Goal: Information Seeking & Learning: Learn about a topic

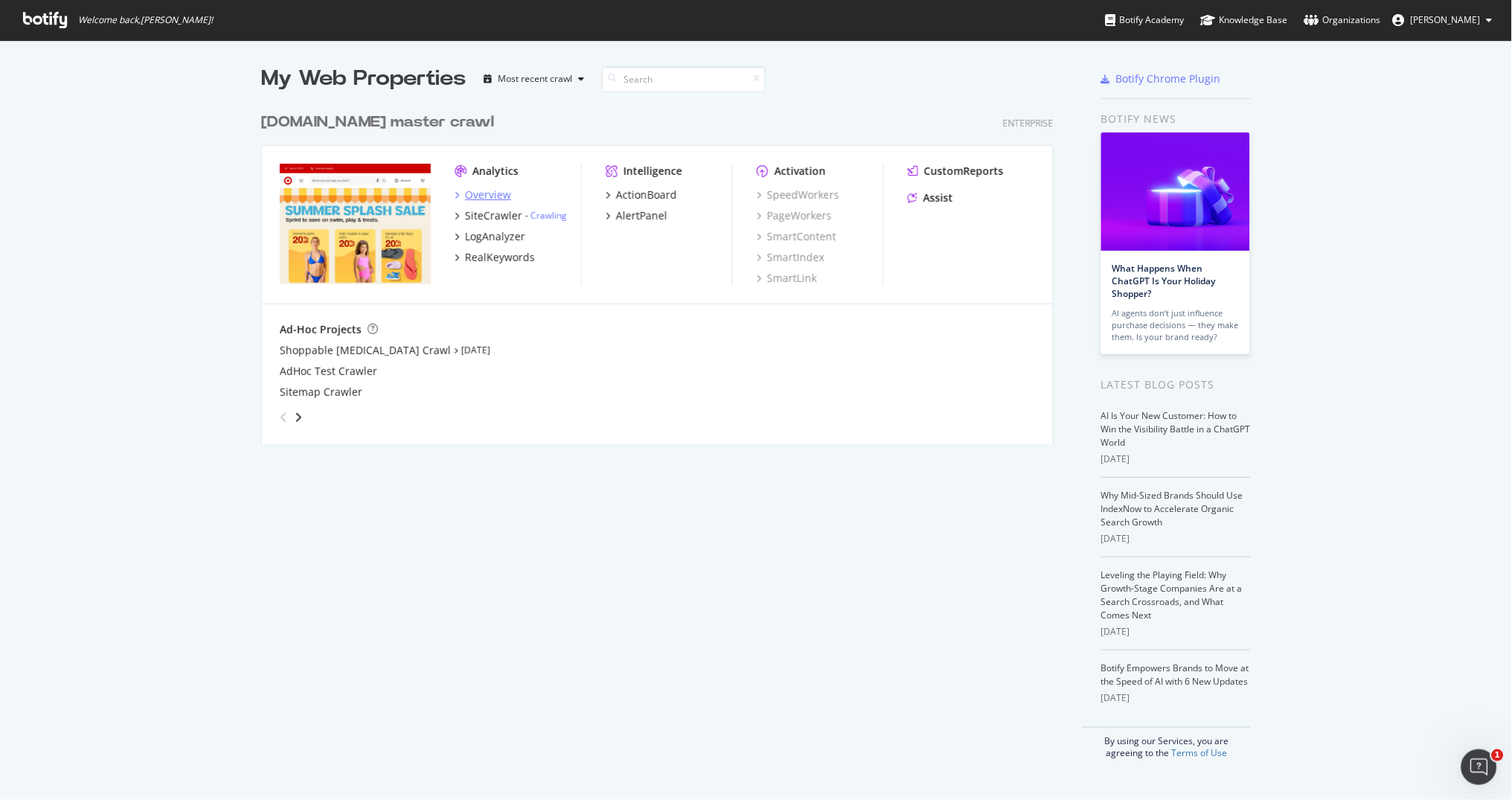
scroll to position [800, 1512]
click at [507, 211] on div "SiteCrawler" at bounding box center [493, 216] width 58 height 15
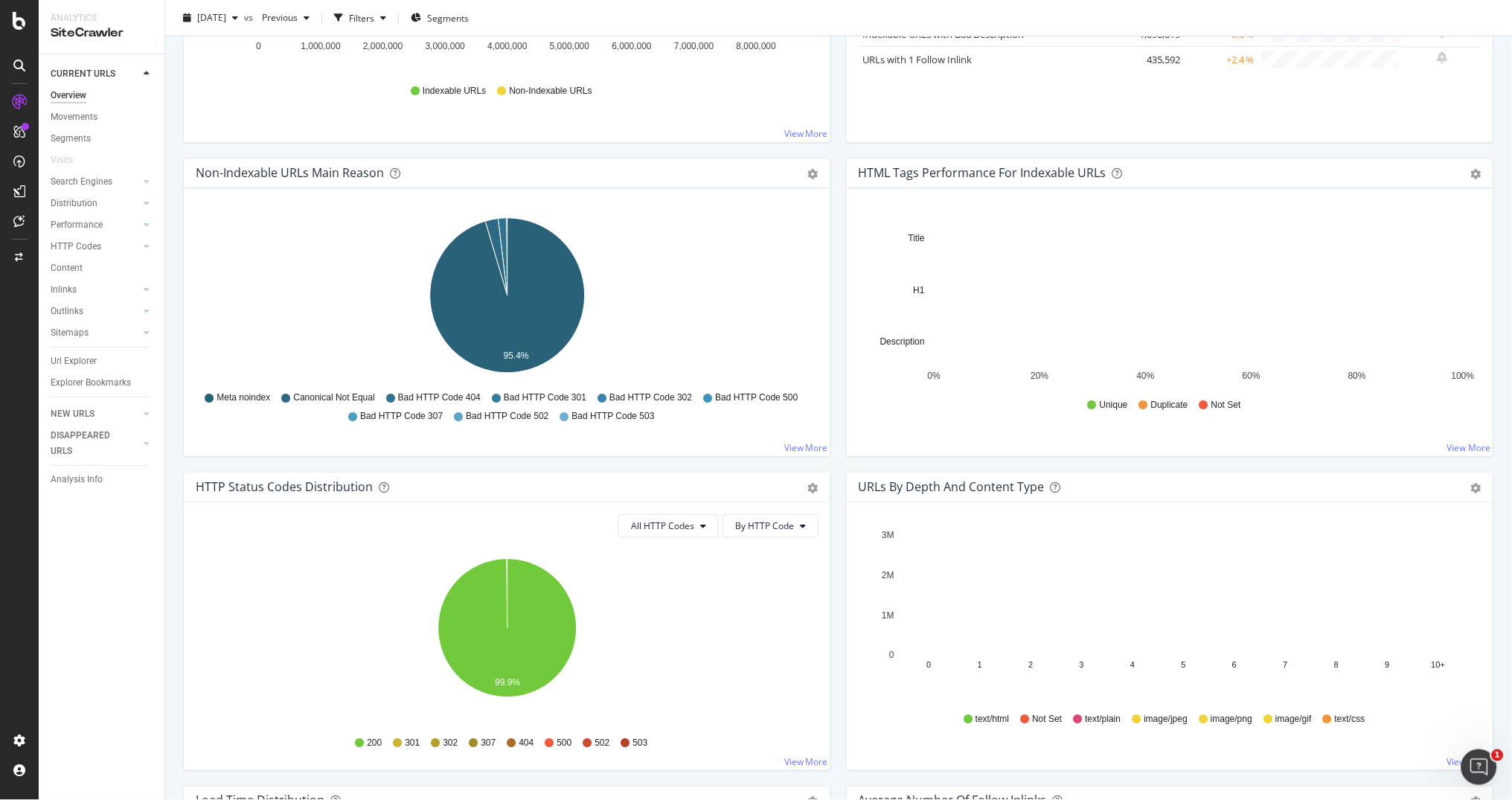
scroll to position [370, 0]
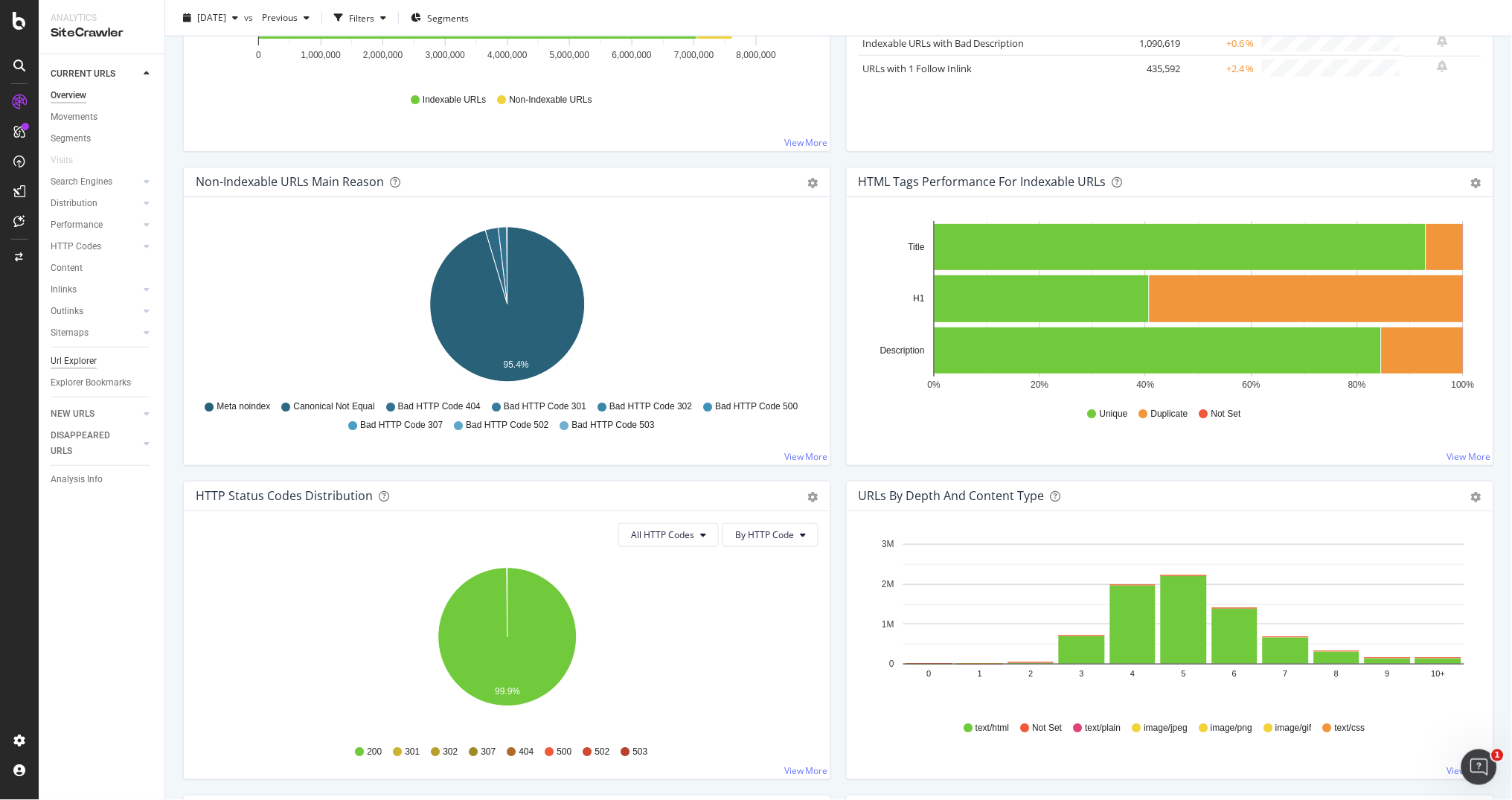
click at [82, 353] on div "Url Explorer" at bounding box center [73, 361] width 46 height 16
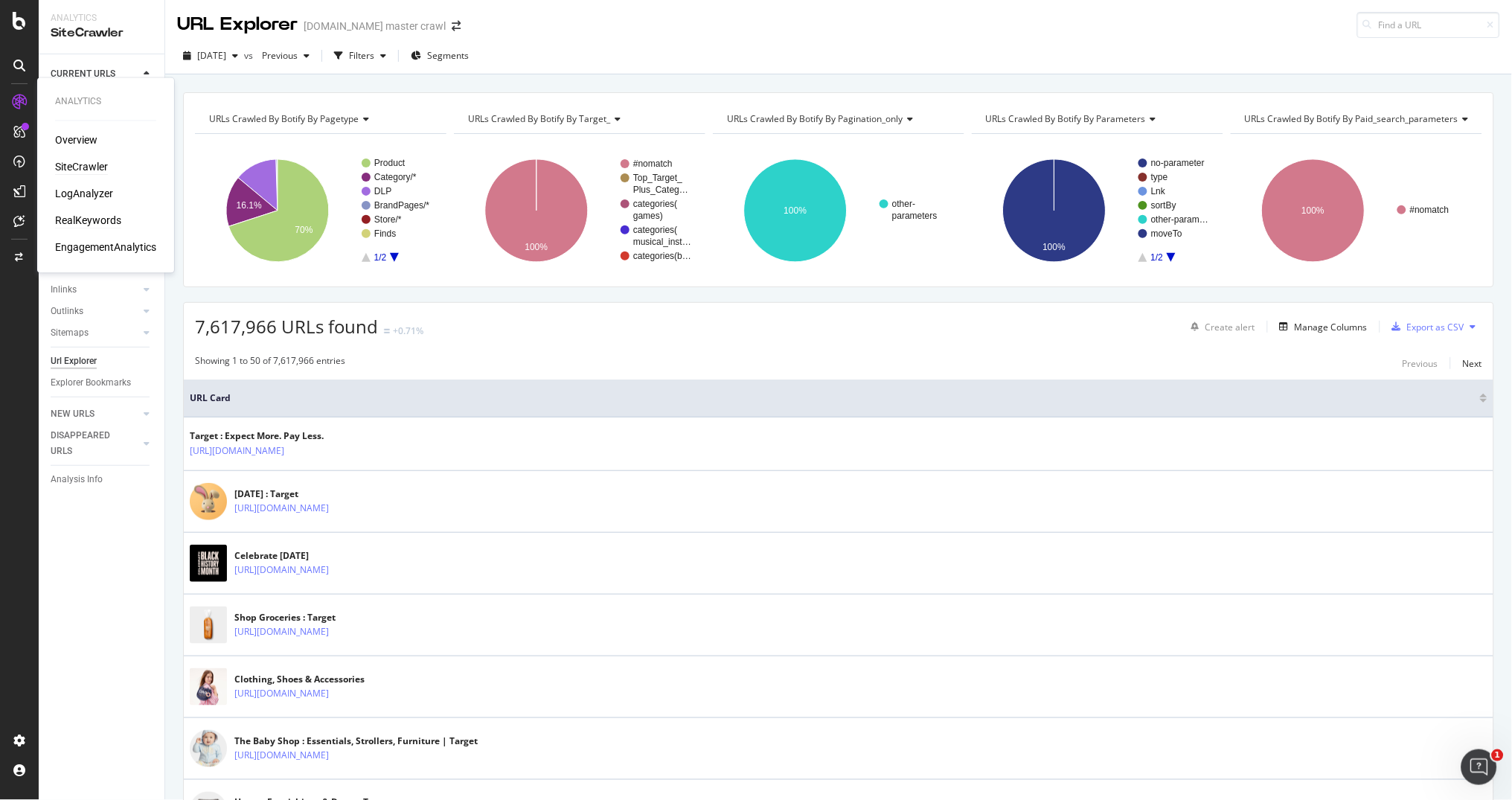
click at [78, 215] on div "RealKeywords" at bounding box center [88, 221] width 66 height 15
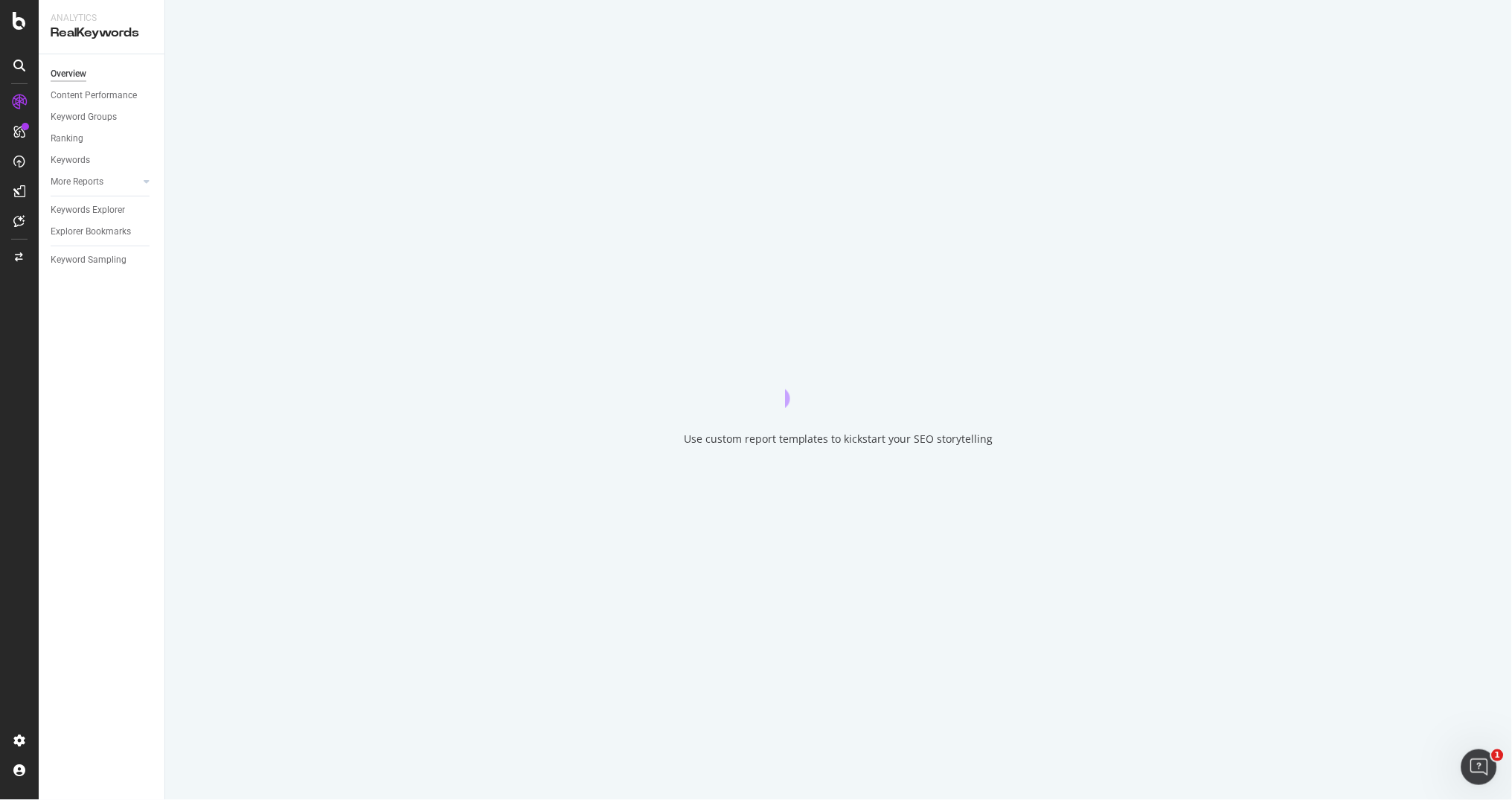
click at [401, 157] on div "Use custom report templates to kickstart your SEO storytelling" at bounding box center [839, 400] width 1347 height 800
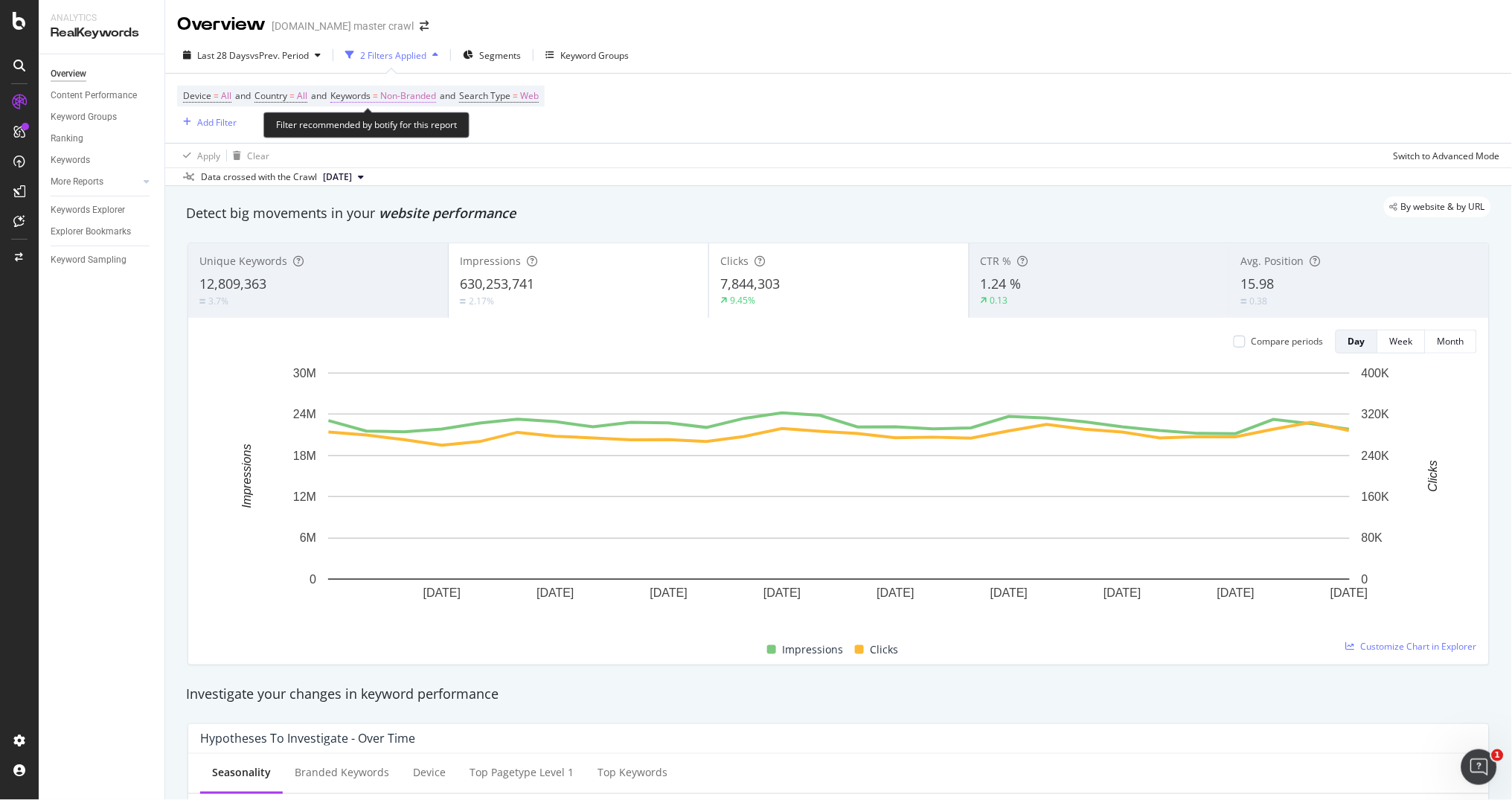
click at [413, 97] on span "Non-Branded" at bounding box center [408, 96] width 56 height 21
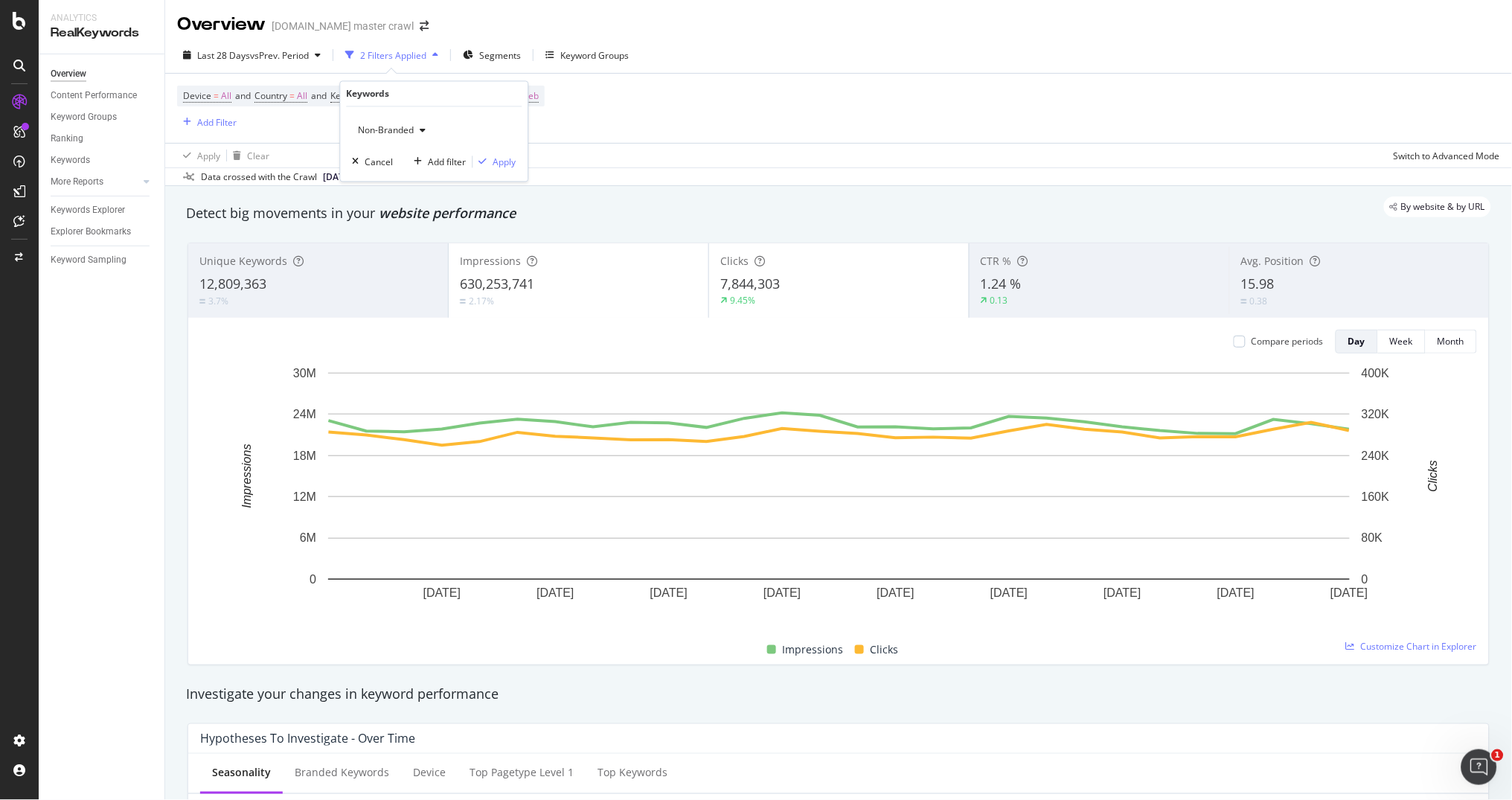
click at [408, 129] on span "Non-Branded" at bounding box center [383, 130] width 62 height 12
click at [378, 241] on span "All" at bounding box center [441, 247] width 152 height 13
click at [490, 162] on div "button" at bounding box center [483, 162] width 20 height 9
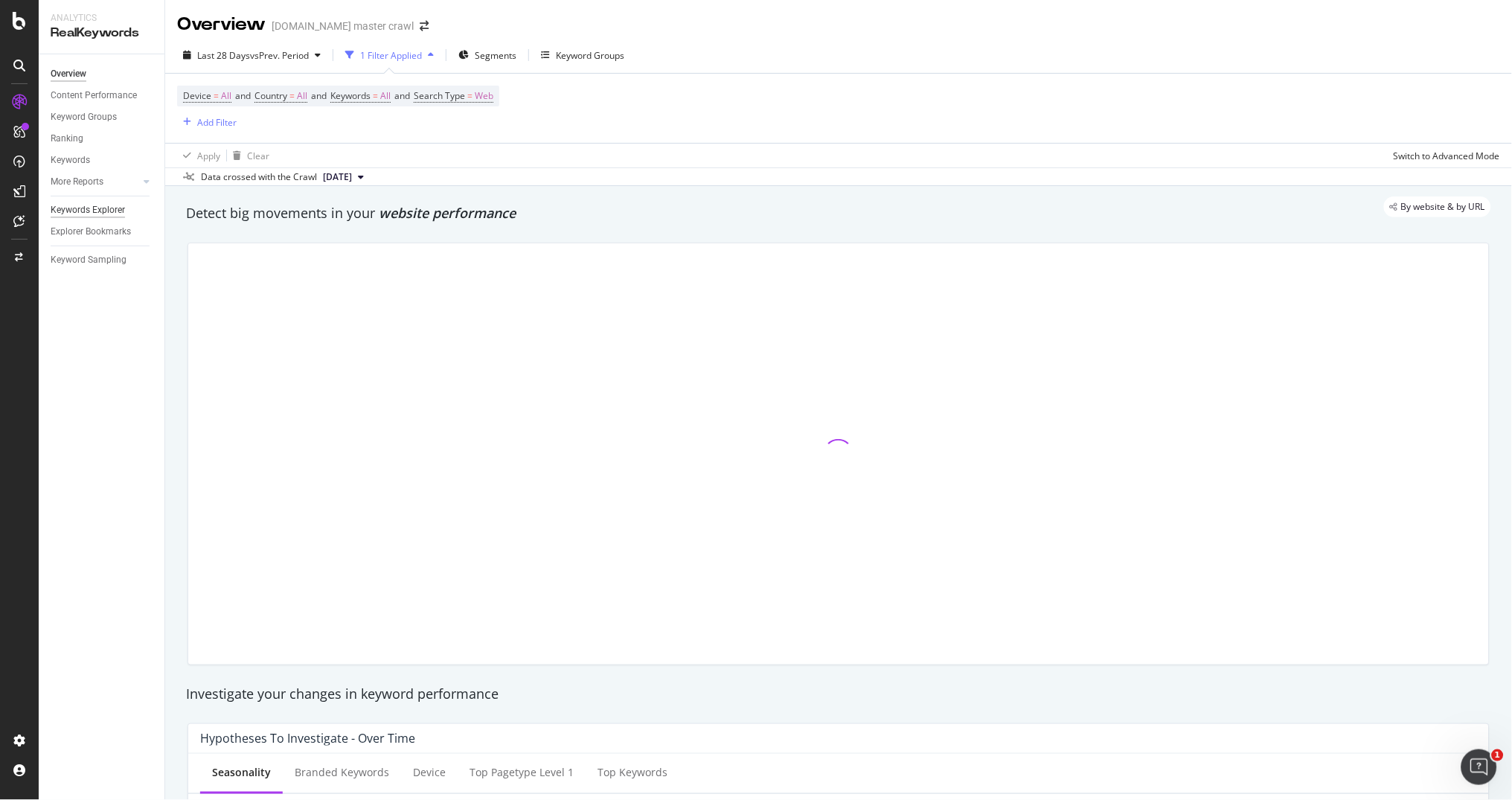
click at [92, 208] on div "Keywords Explorer" at bounding box center [88, 210] width 74 height 16
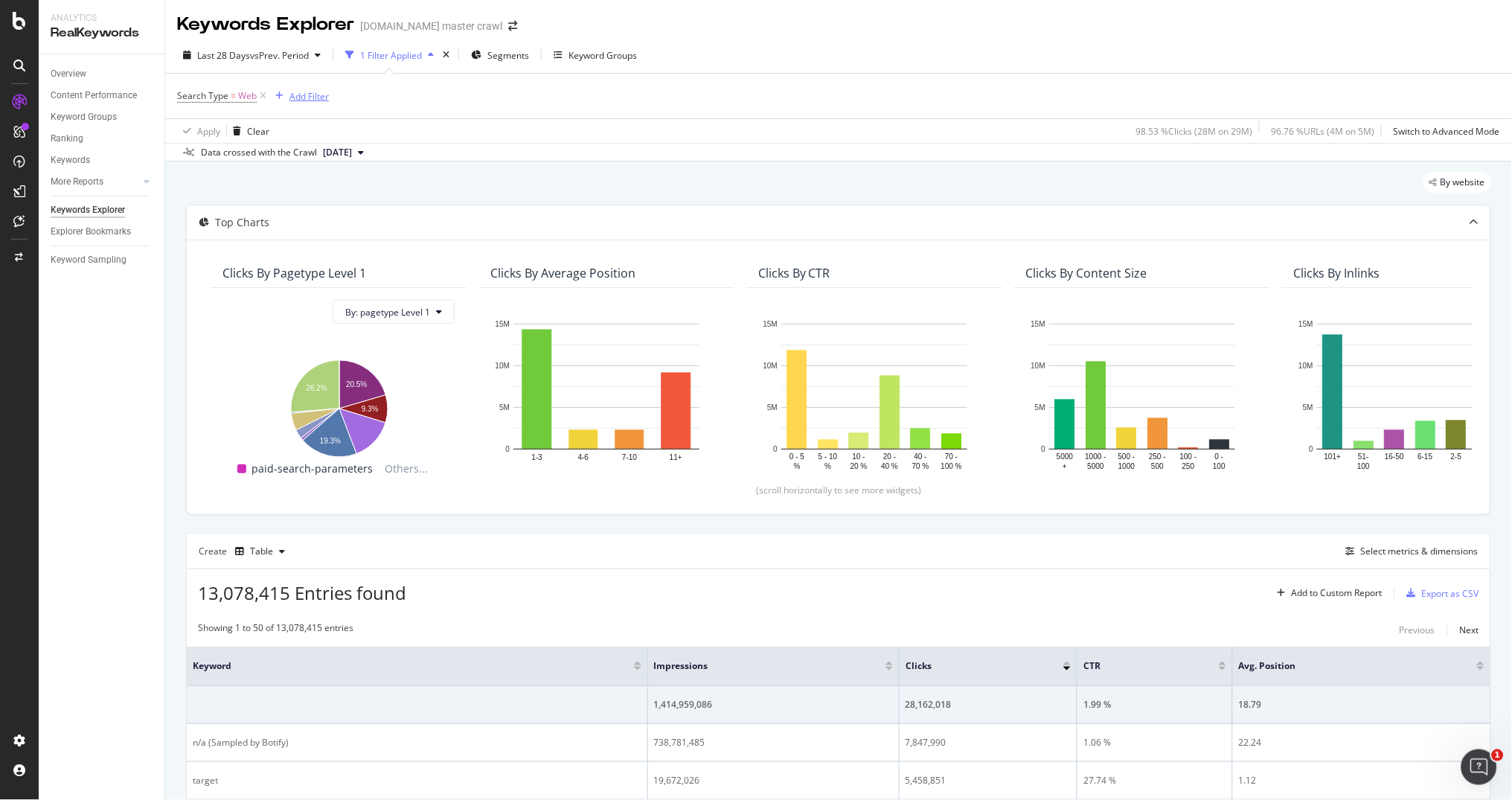
click at [311, 94] on div "Add Filter" at bounding box center [308, 96] width 39 height 12
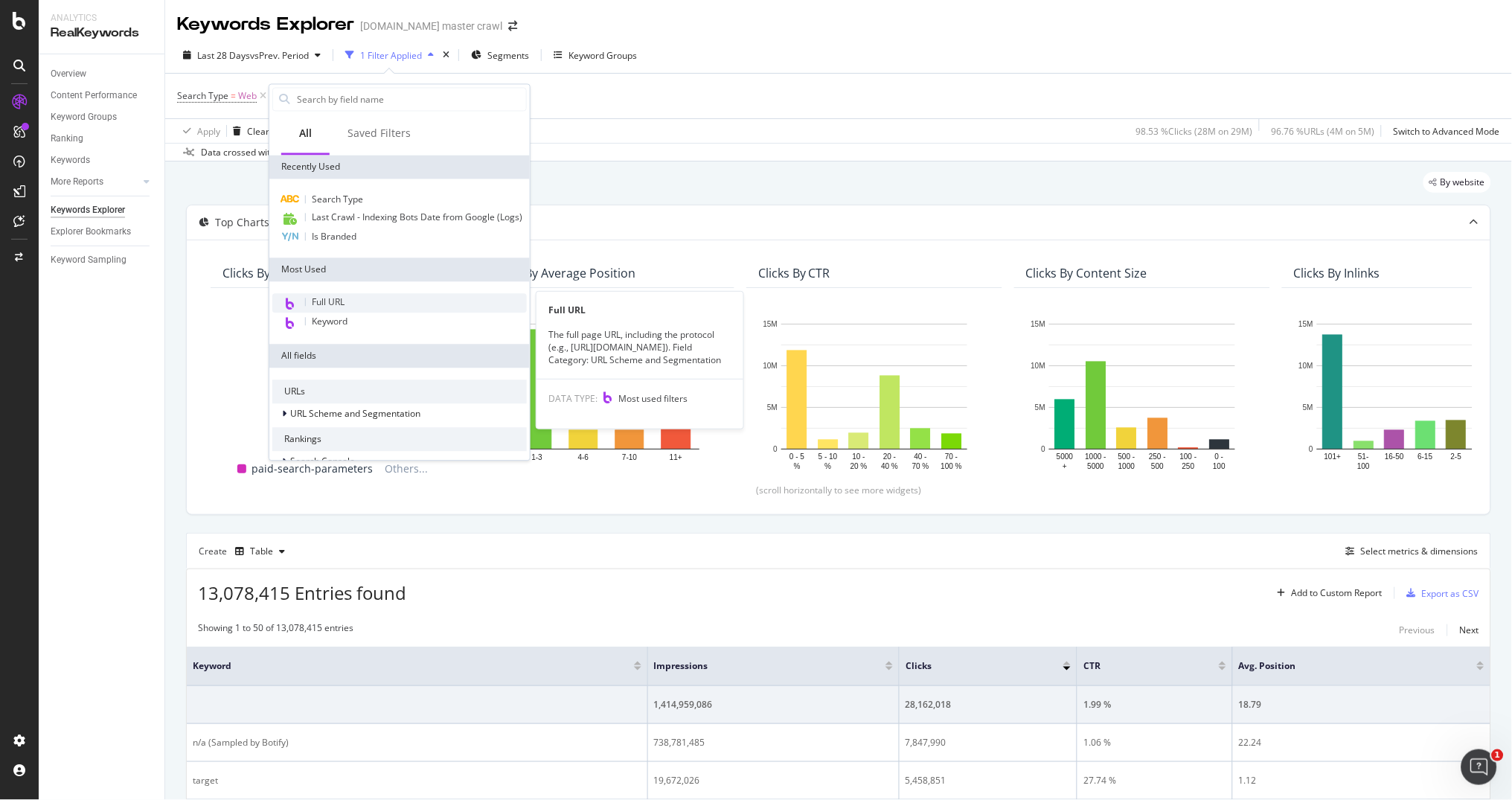
click at [328, 296] on span "Full URL" at bounding box center [328, 302] width 33 height 12
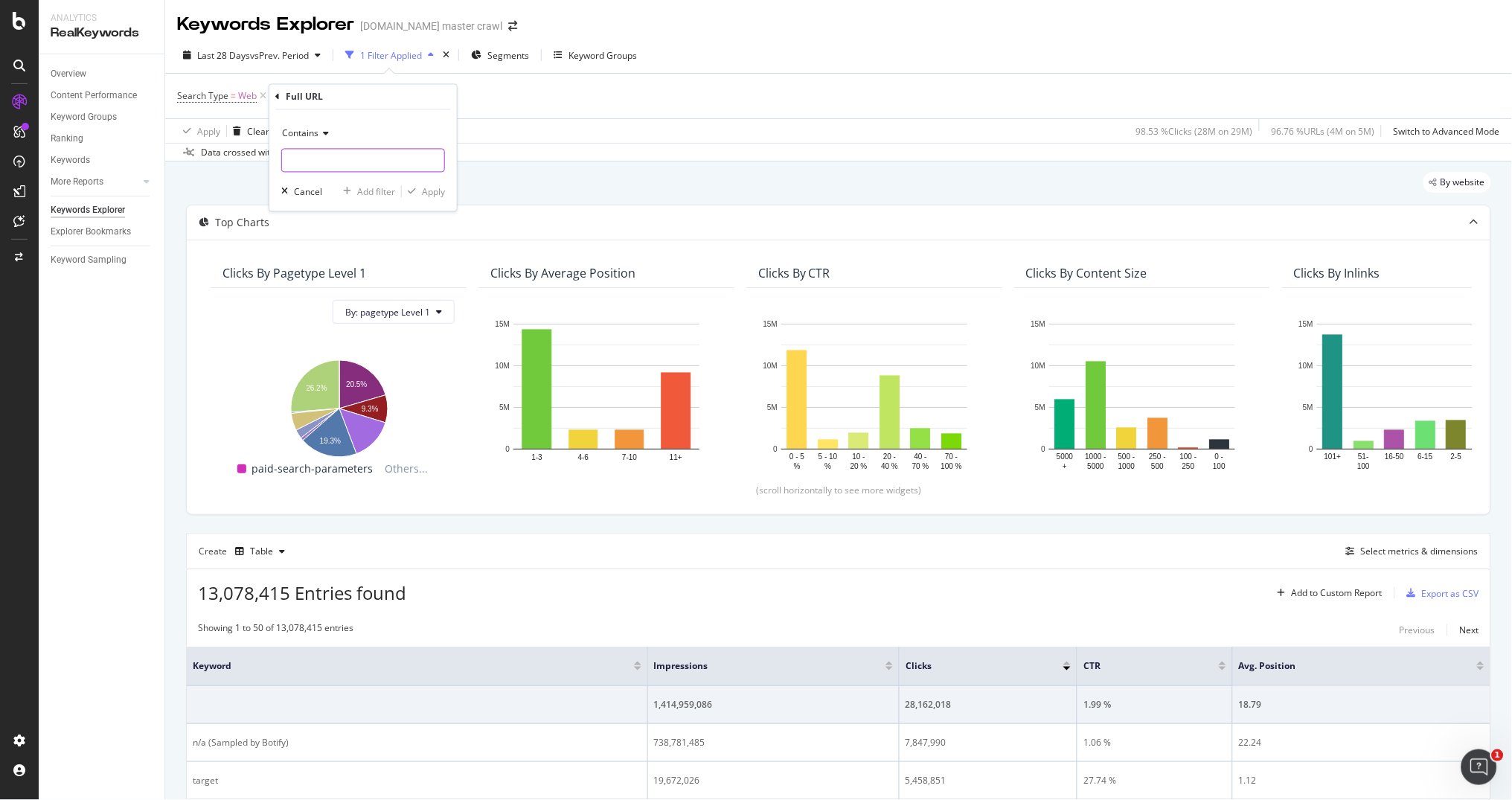
click at [316, 166] on input "text" at bounding box center [363, 161] width 163 height 24
type input "/p/"
click at [290, 192] on div "button" at bounding box center [284, 192] width 18 height 9
click at [318, 95] on div "Add Filter" at bounding box center [308, 96] width 39 height 12
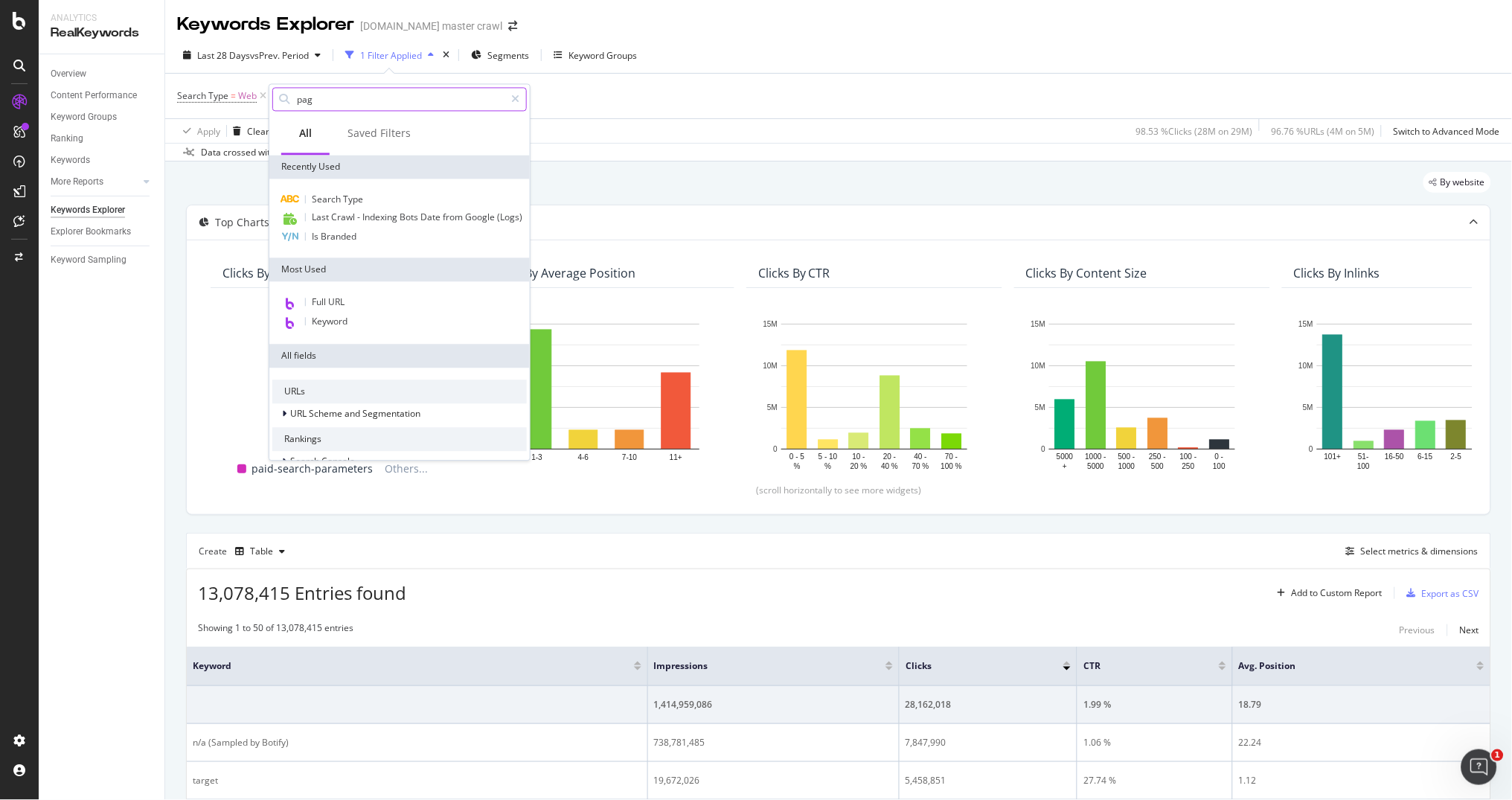
type input "page"
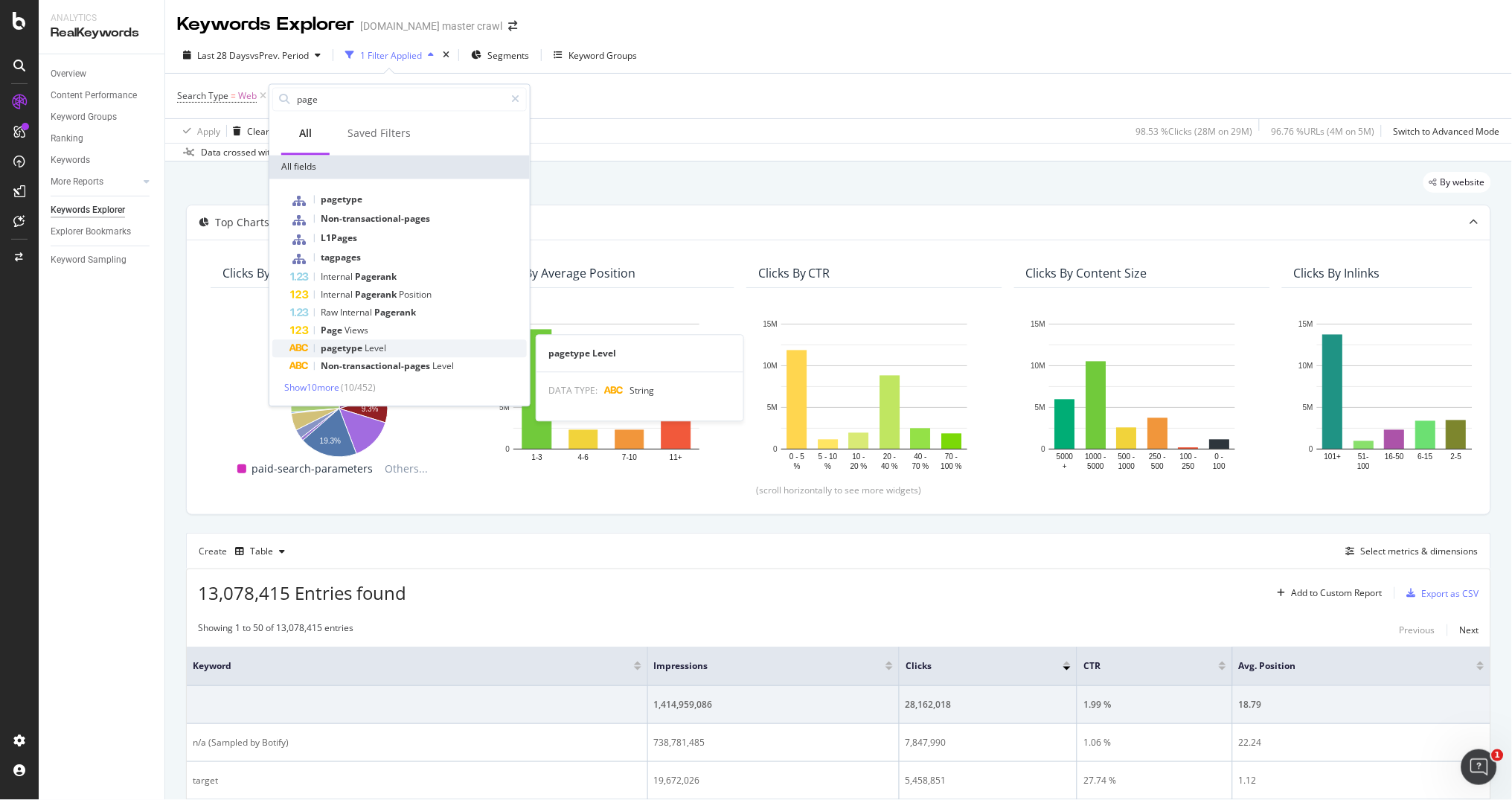
click at [365, 342] on span "Level" at bounding box center [376, 348] width 22 height 12
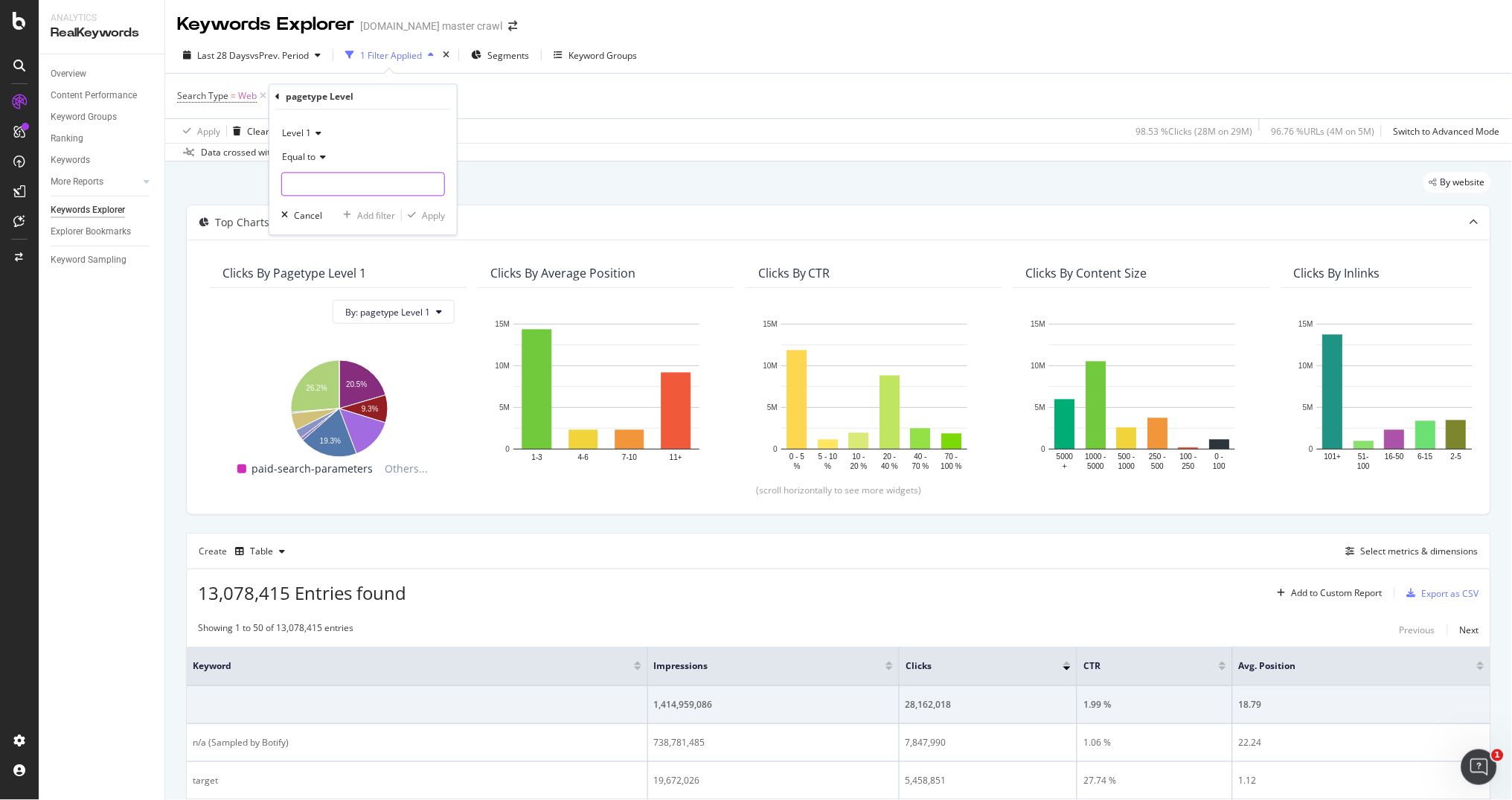
click at [318, 180] on input "text" at bounding box center [363, 184] width 163 height 24
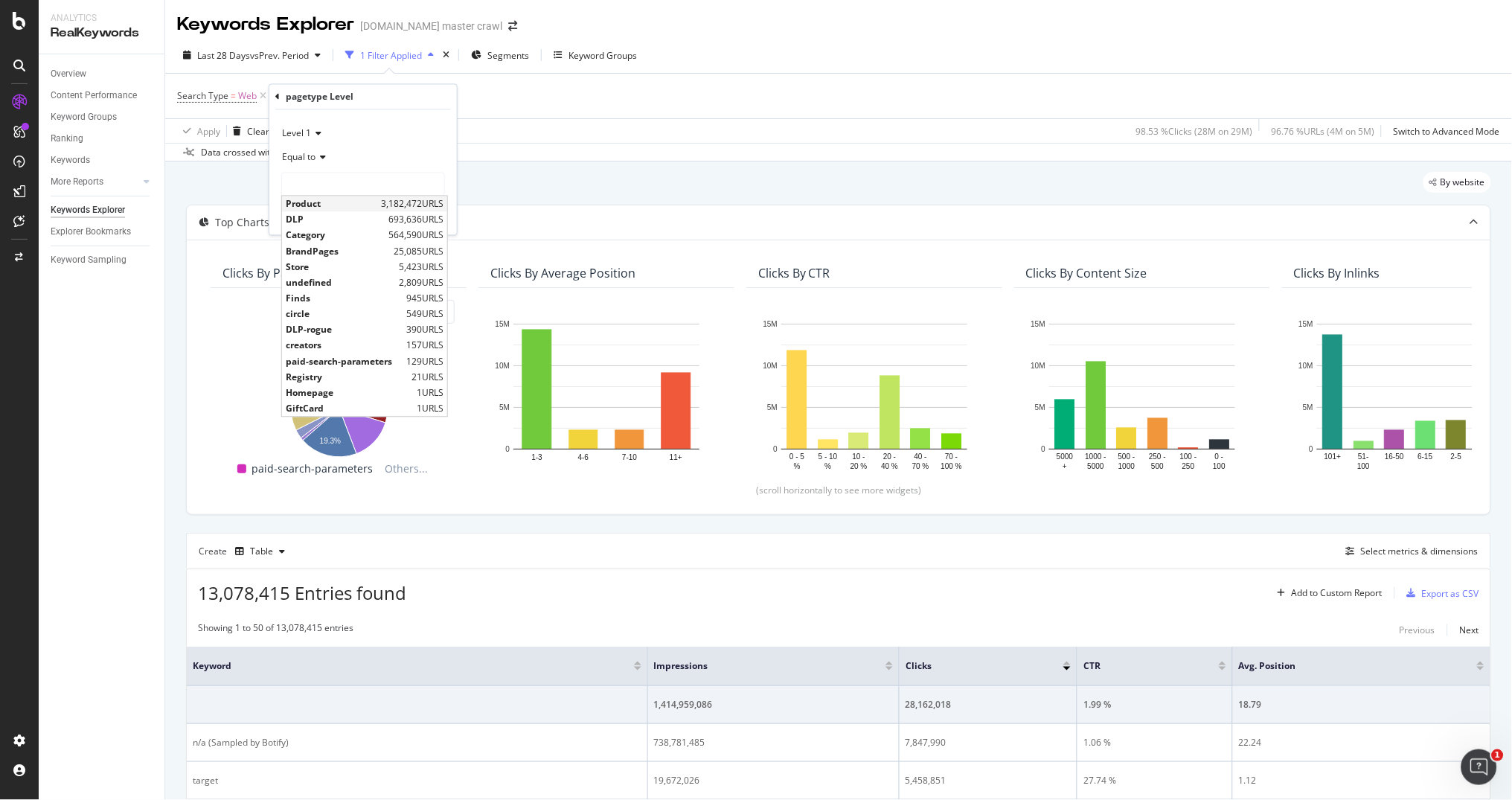
click at [320, 202] on span "Product" at bounding box center [332, 204] width 92 height 12
type input "Product"
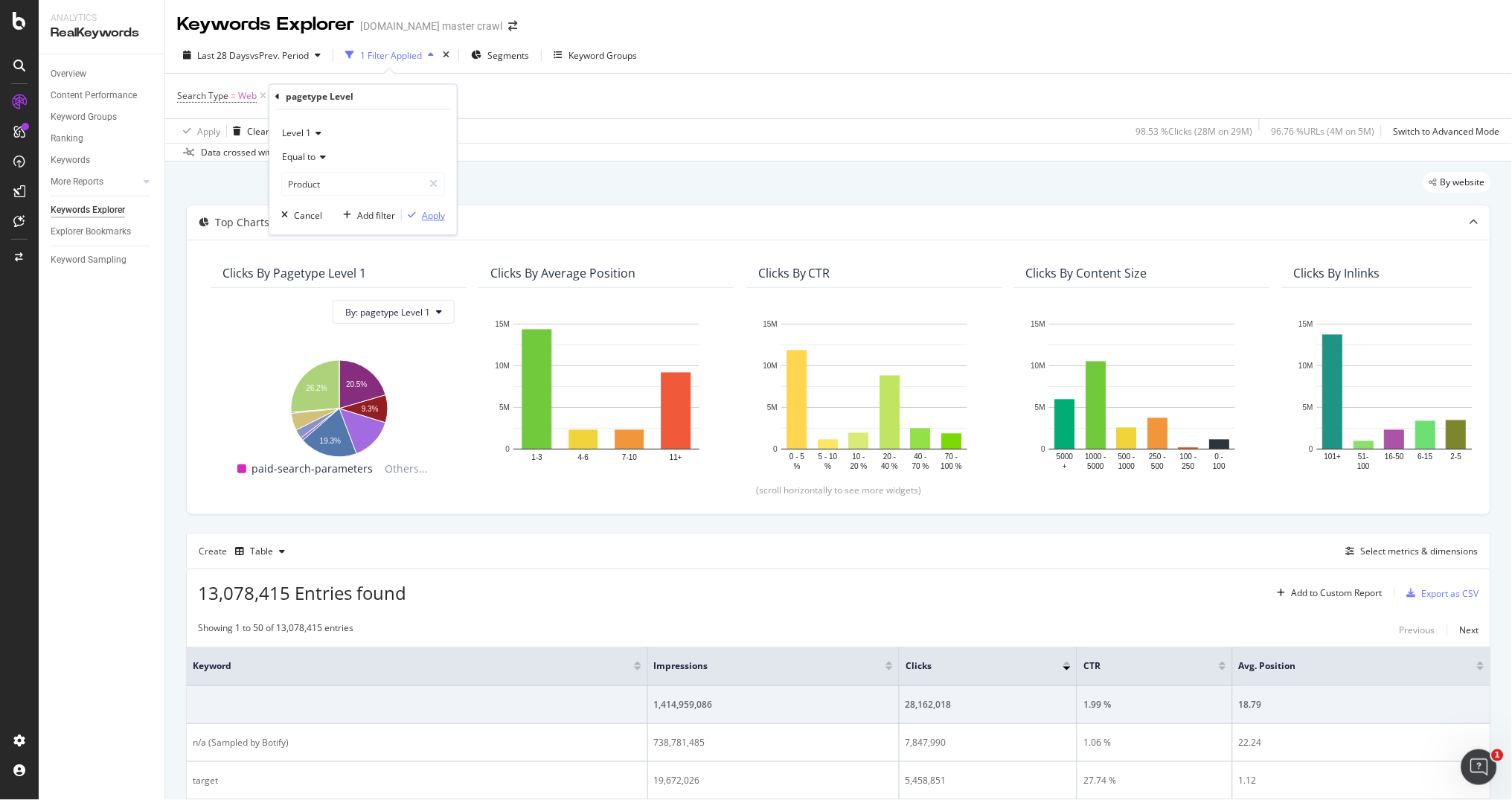
click at [425, 212] on div "Apply" at bounding box center [433, 215] width 23 height 12
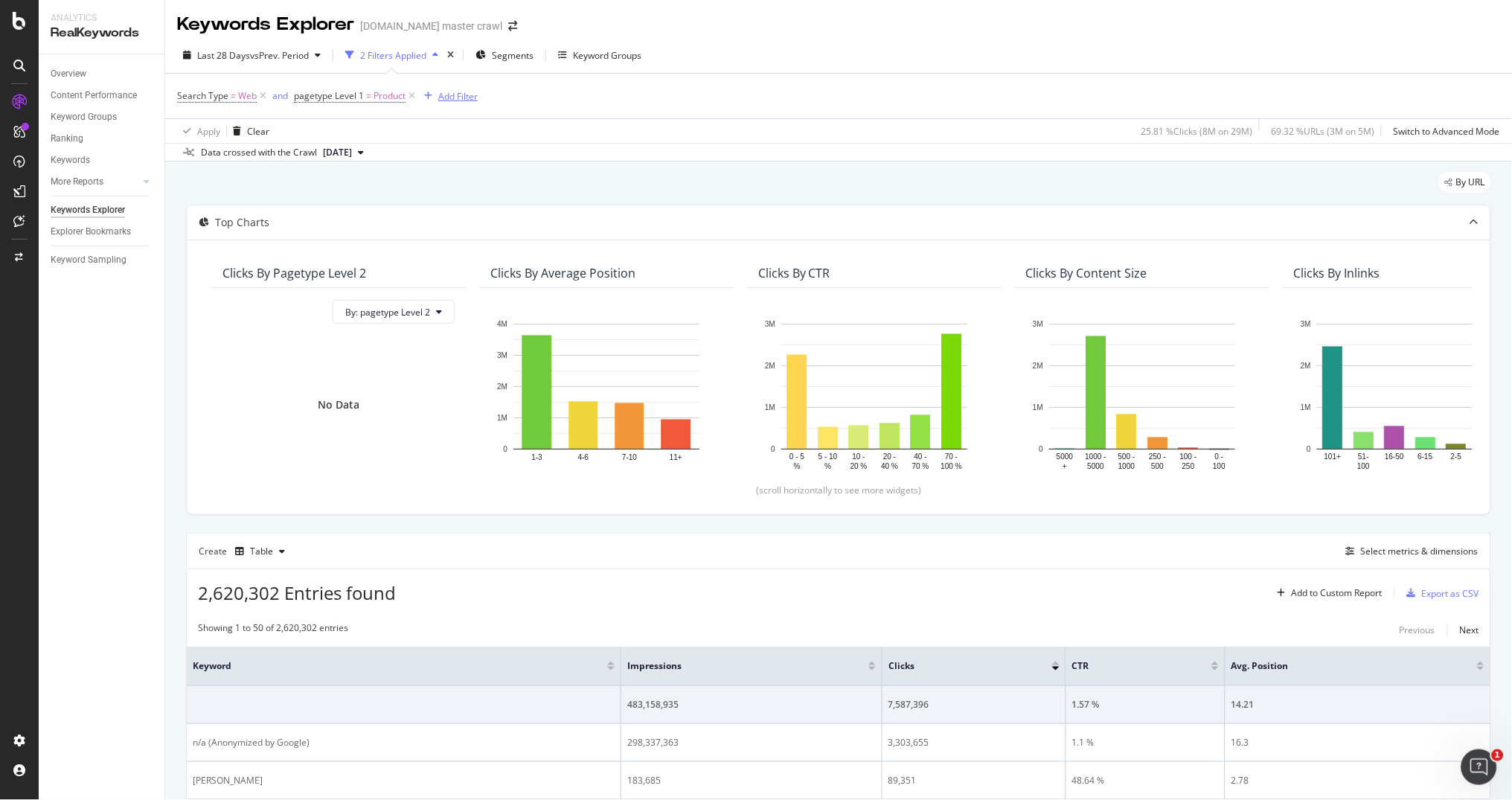
click at [468, 96] on div "Add Filter" at bounding box center [458, 96] width 39 height 12
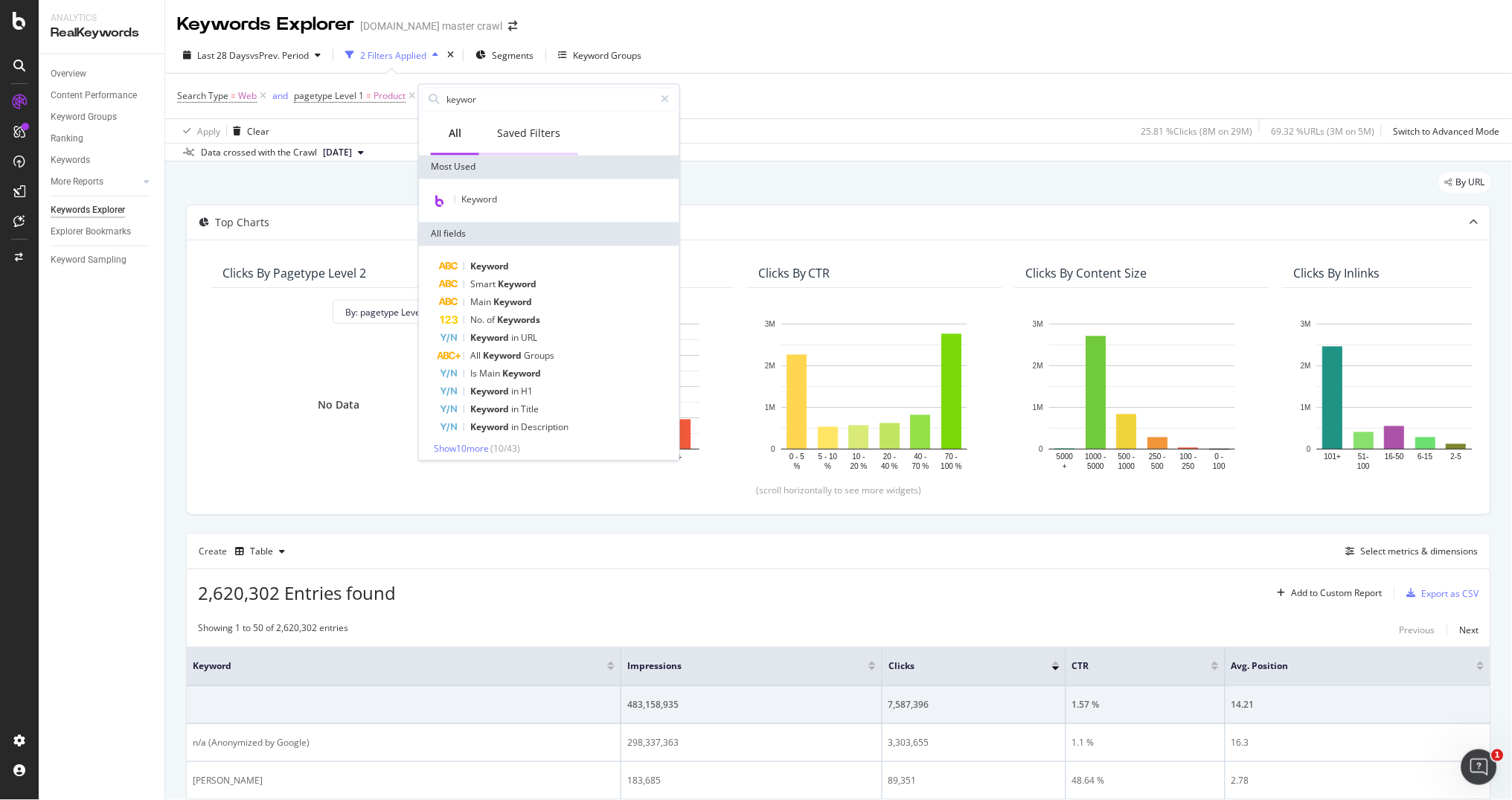
type input "keyword"
click at [498, 265] on span "Keyword" at bounding box center [489, 267] width 38 height 12
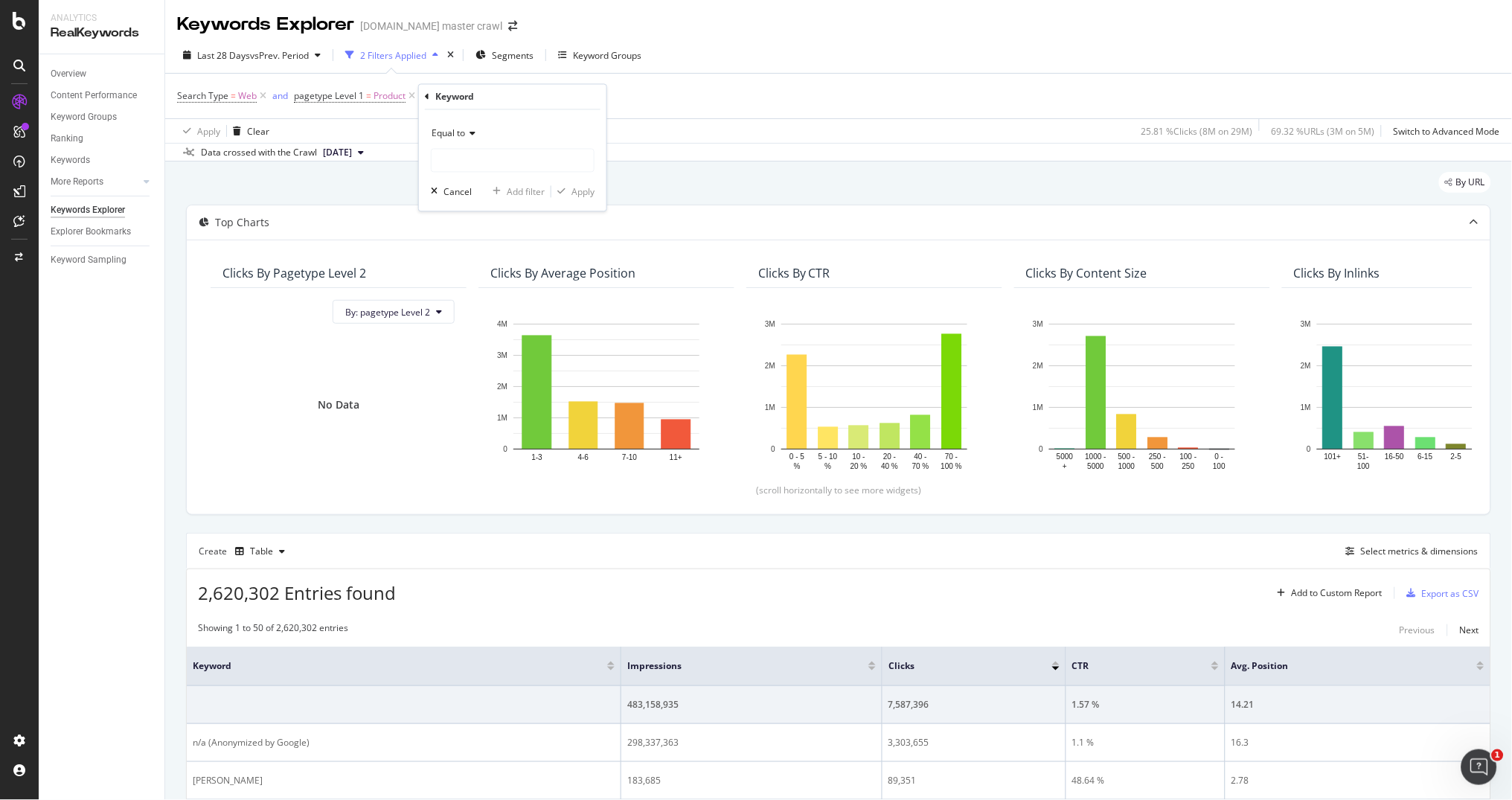
click at [472, 139] on div "Equal to" at bounding box center [513, 133] width 163 height 24
click at [472, 182] on span "Not equal to" at bounding box center [463, 183] width 51 height 12
click at [480, 159] on input "text" at bounding box center [513, 161] width 163 height 24
click at [513, 180] on span "n/a (Anonymized by Google)" at bounding box center [498, 180] width 125 height 12
type input "n/a (Anonymized by Google)"
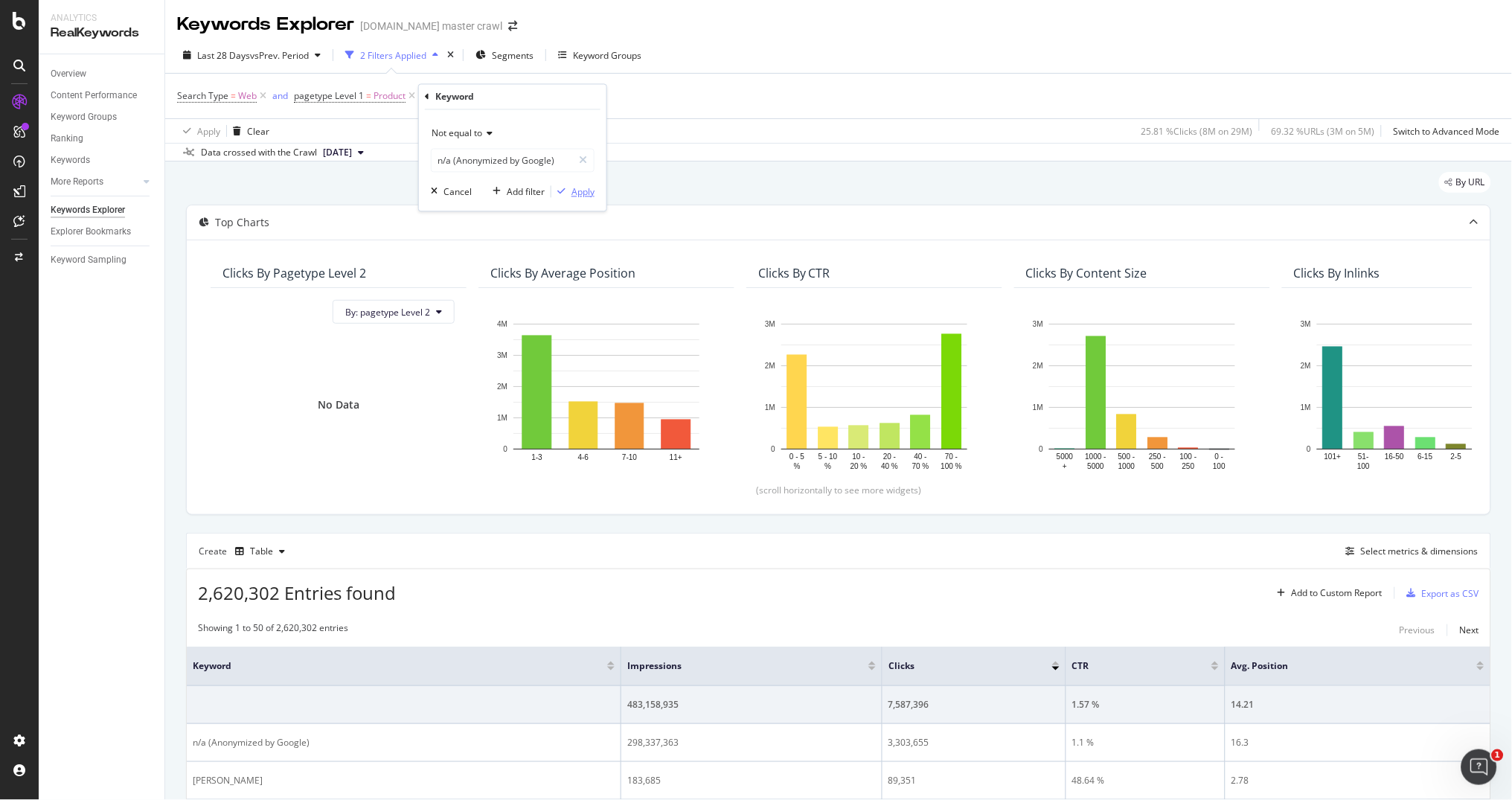
click at [577, 188] on div "Apply" at bounding box center [583, 191] width 23 height 12
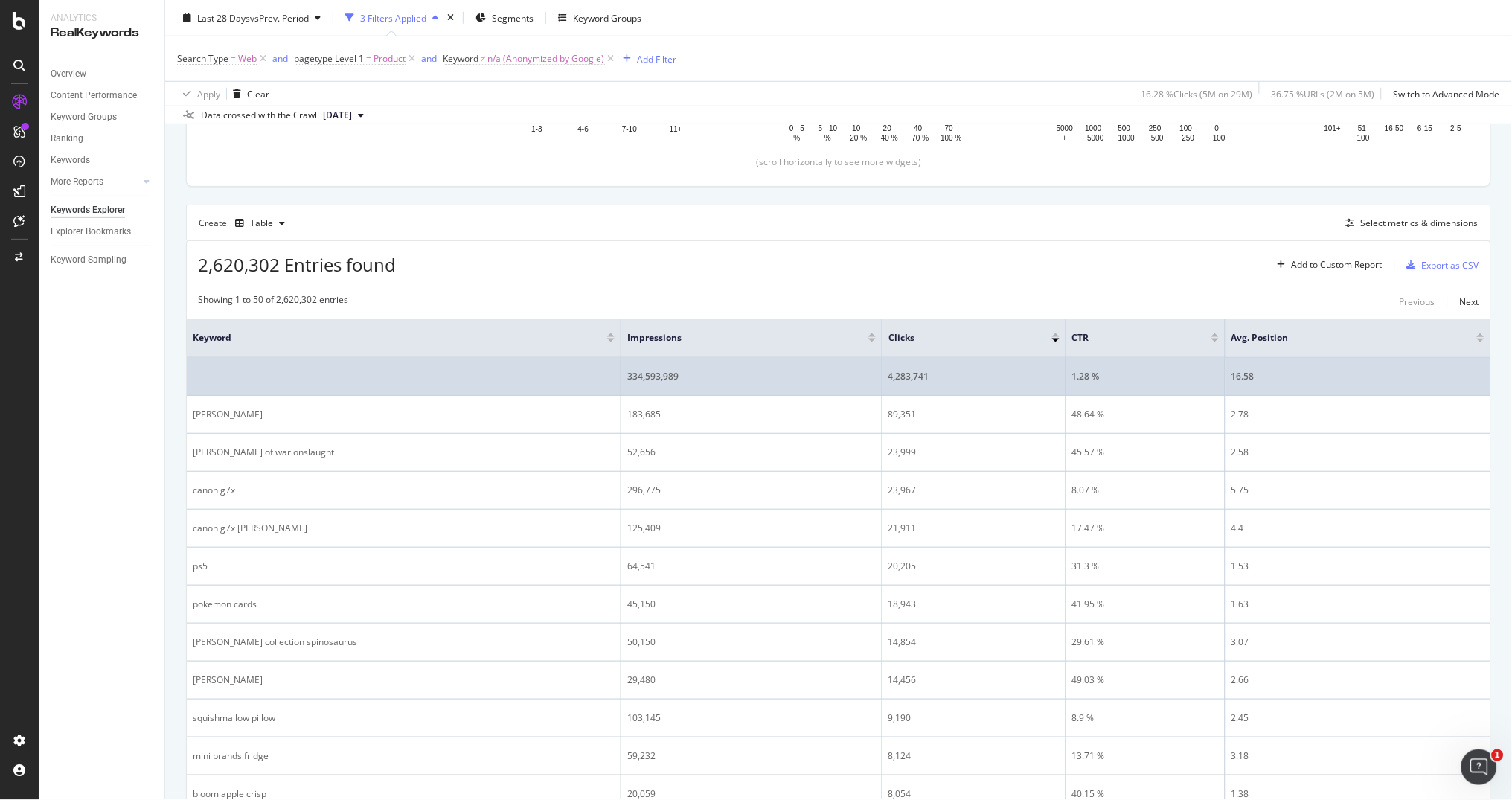
scroll to position [330, 0]
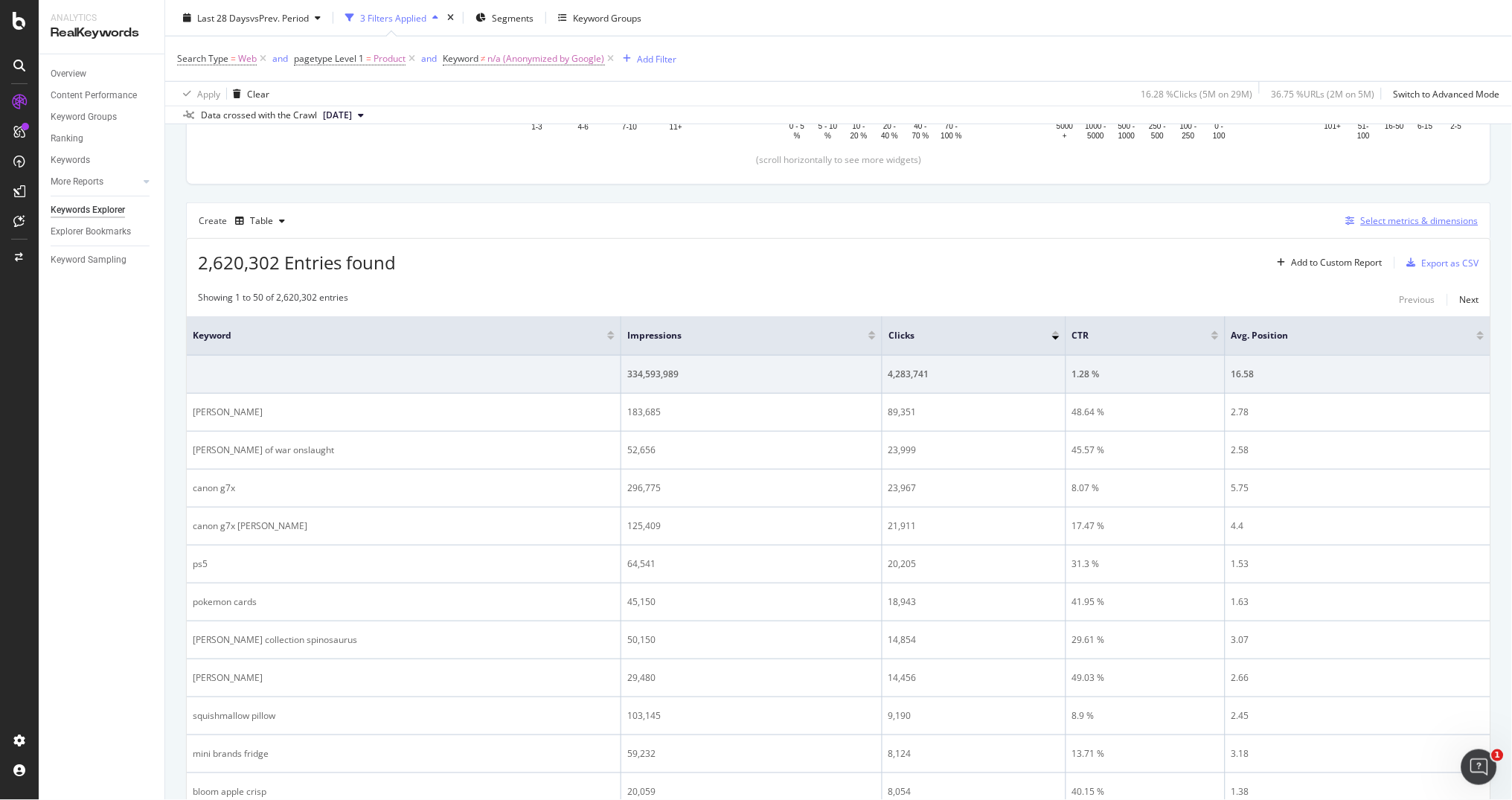
click at [1397, 226] on div "Select metrics & dimensions" at bounding box center [1419, 220] width 118 height 12
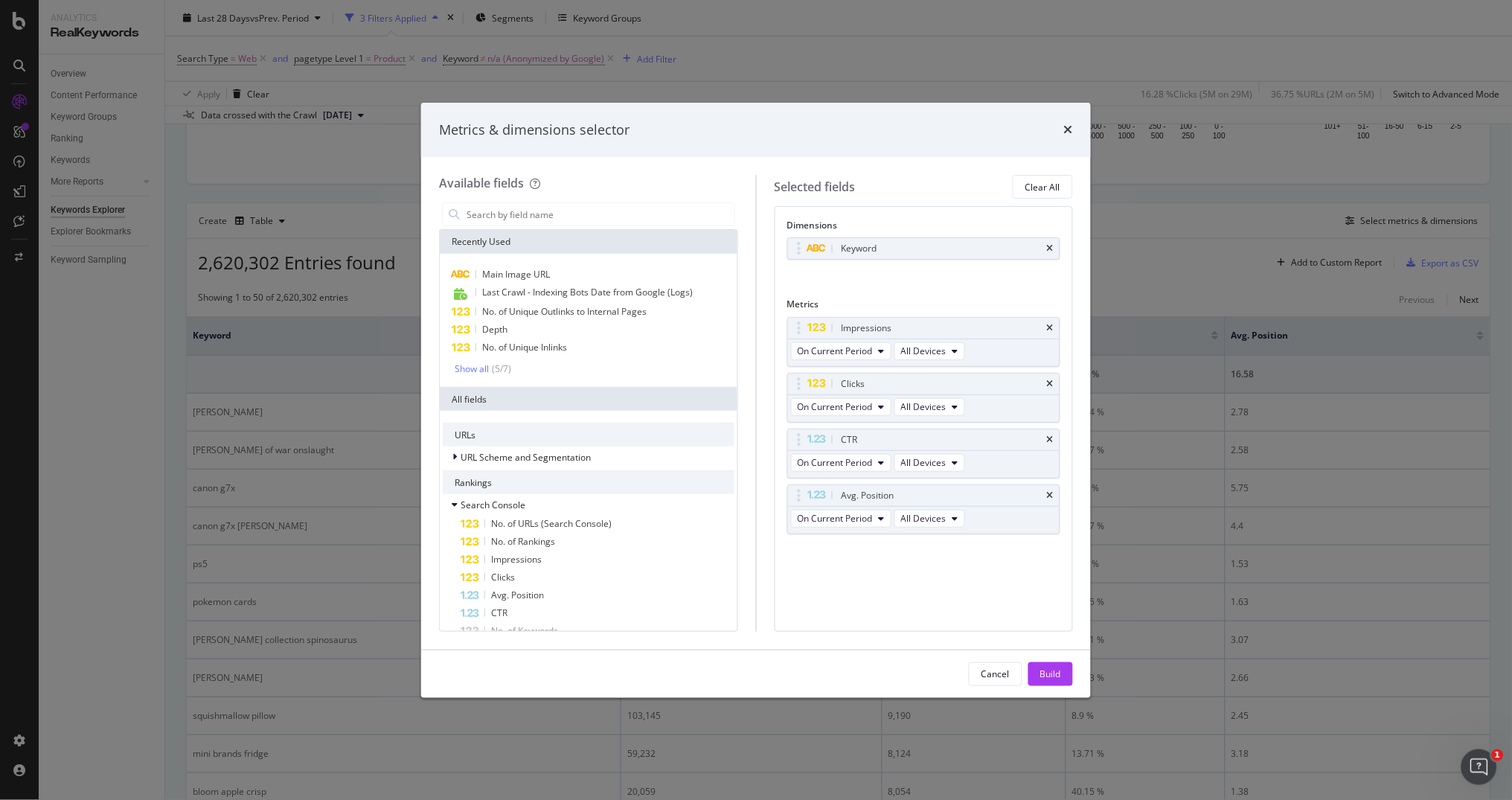
click at [1074, 132] on div "Metrics & dimensions selector" at bounding box center [756, 130] width 670 height 55
click at [1069, 132] on icon "times" at bounding box center [1069, 129] width 9 height 12
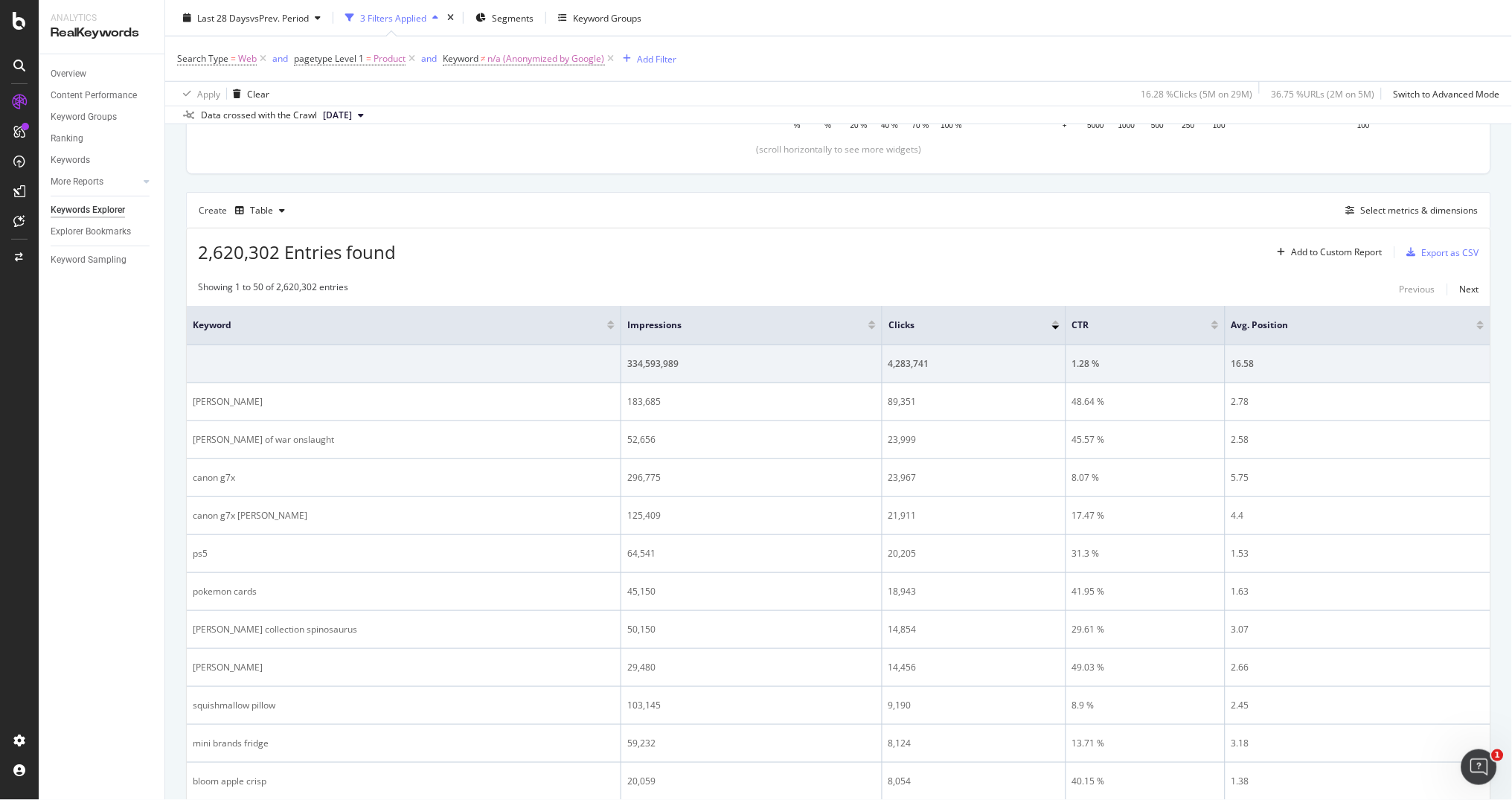
scroll to position [358, 0]
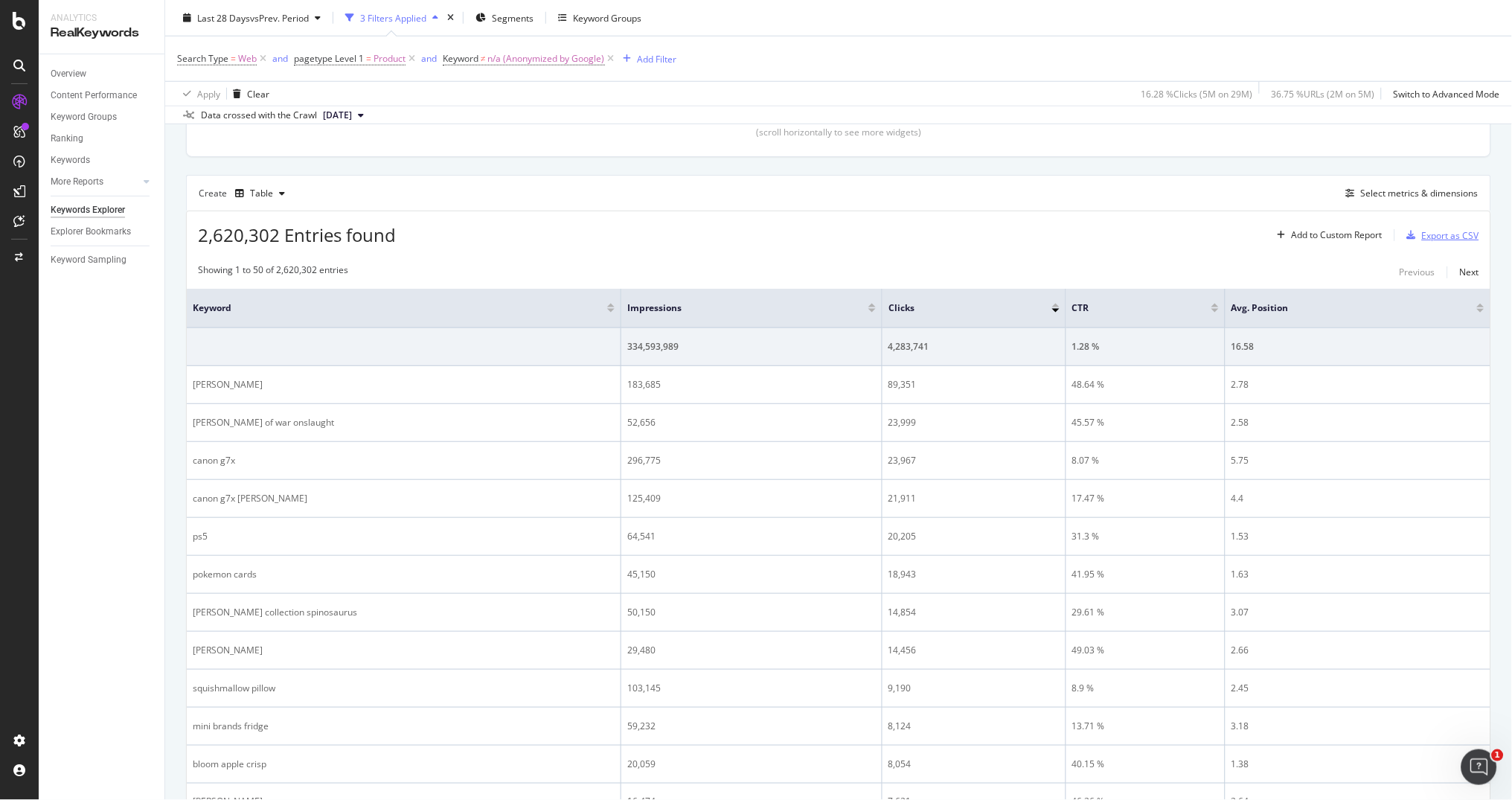
click at [1434, 236] on div "Export as CSV" at bounding box center [1450, 235] width 58 height 12
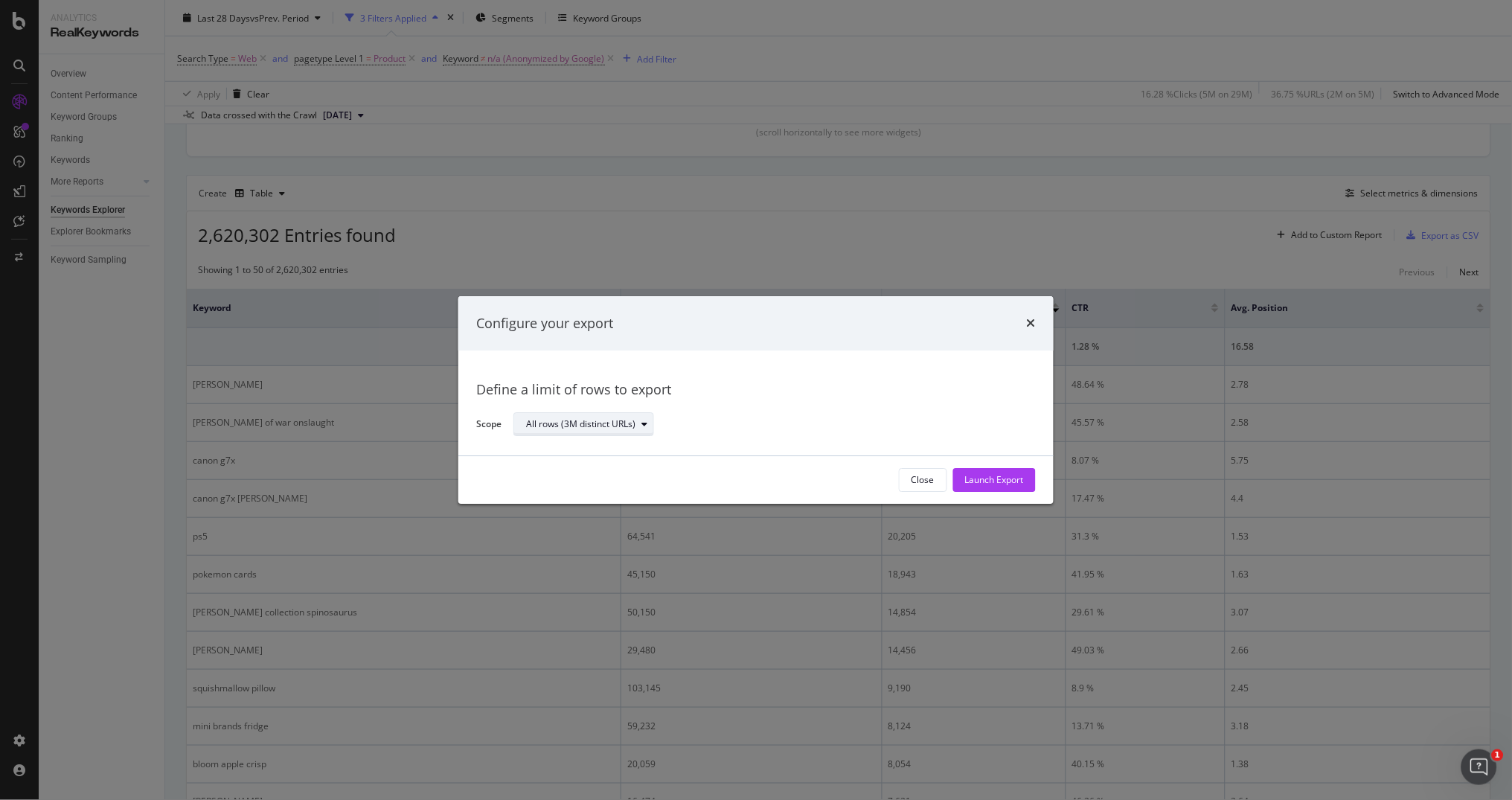
click at [594, 428] on div "All rows (3M distinct URLs)" at bounding box center [580, 425] width 109 height 9
click at [573, 480] on div "Define a limit" at bounding box center [592, 473] width 142 height 18
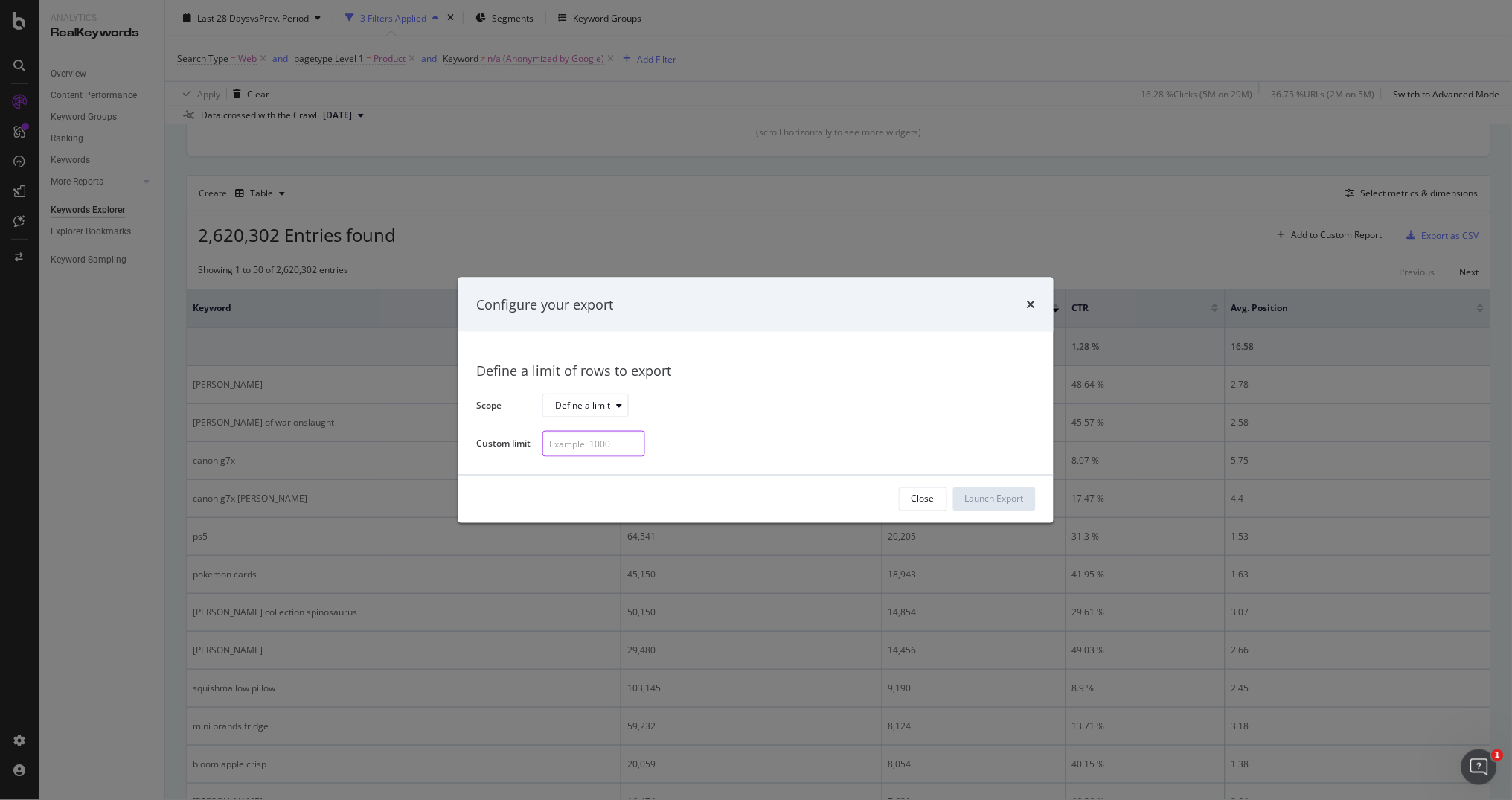
click at [601, 438] on input "modal" at bounding box center [593, 443] width 103 height 26
type input "5000"
click at [1028, 308] on icon "times" at bounding box center [1031, 304] width 9 height 12
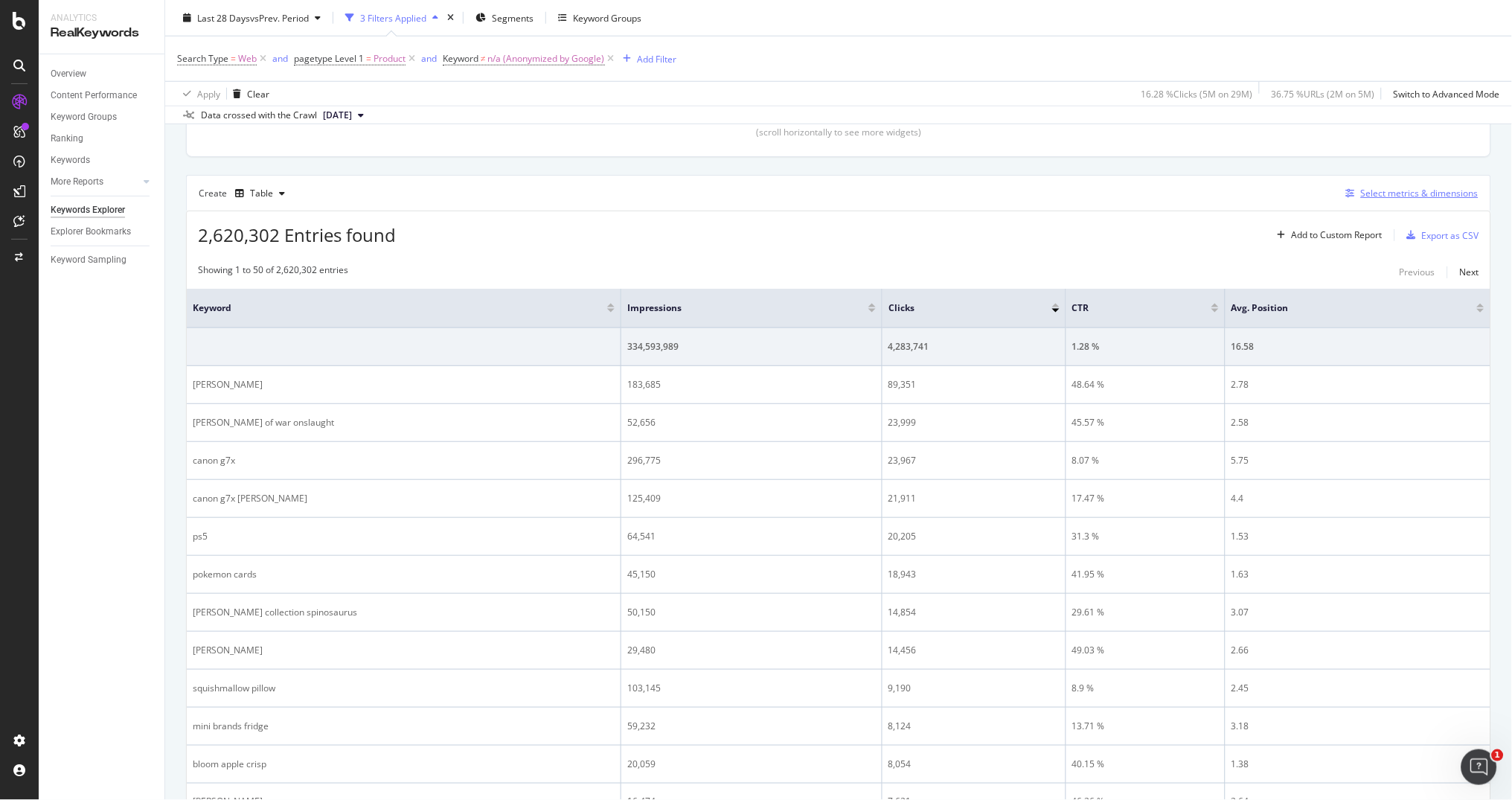
click at [1406, 194] on div "Select metrics & dimensions" at bounding box center [1419, 192] width 118 height 12
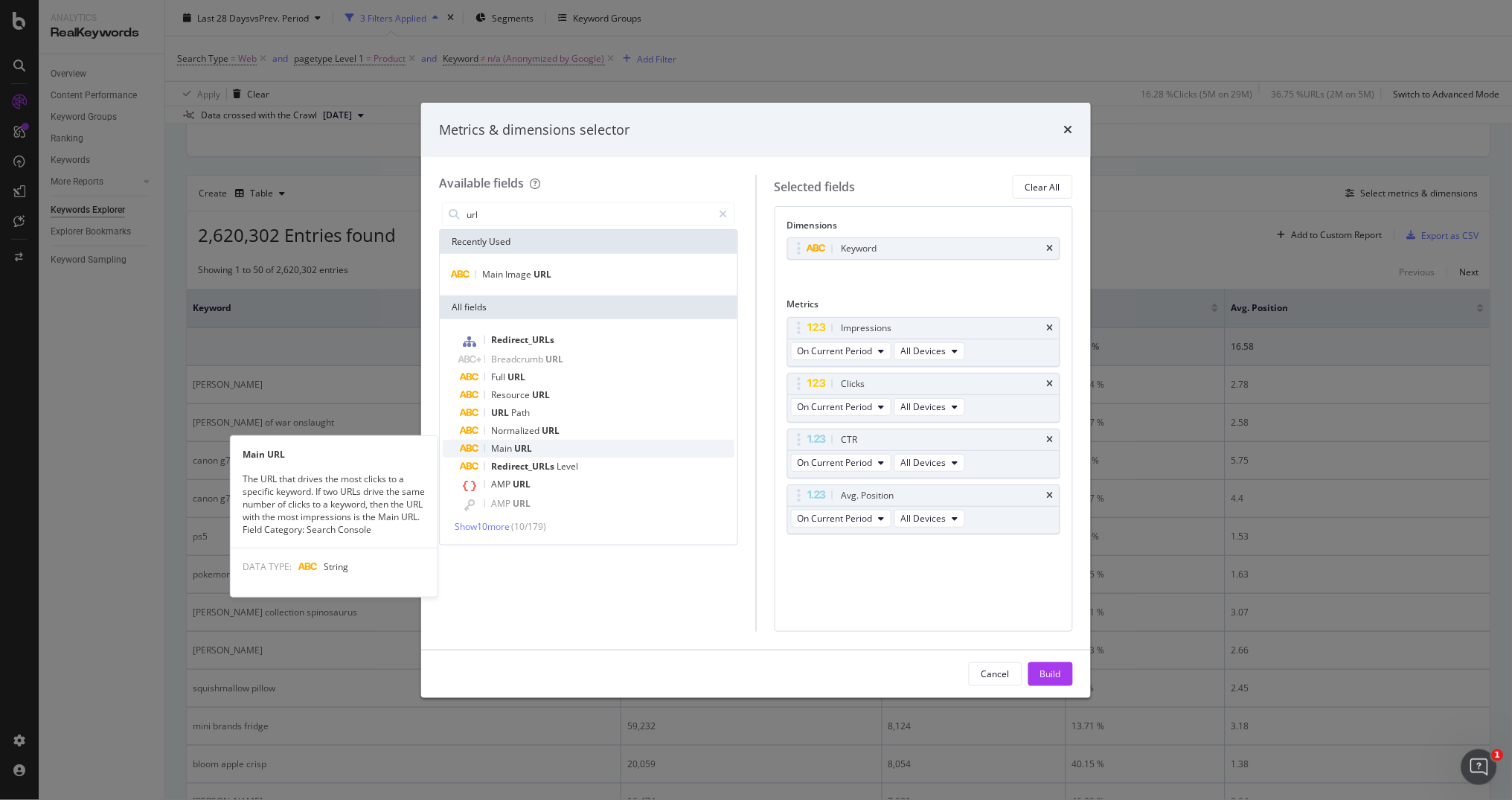
type input "url"
click at [507, 443] on span "Main" at bounding box center [503, 448] width 23 height 12
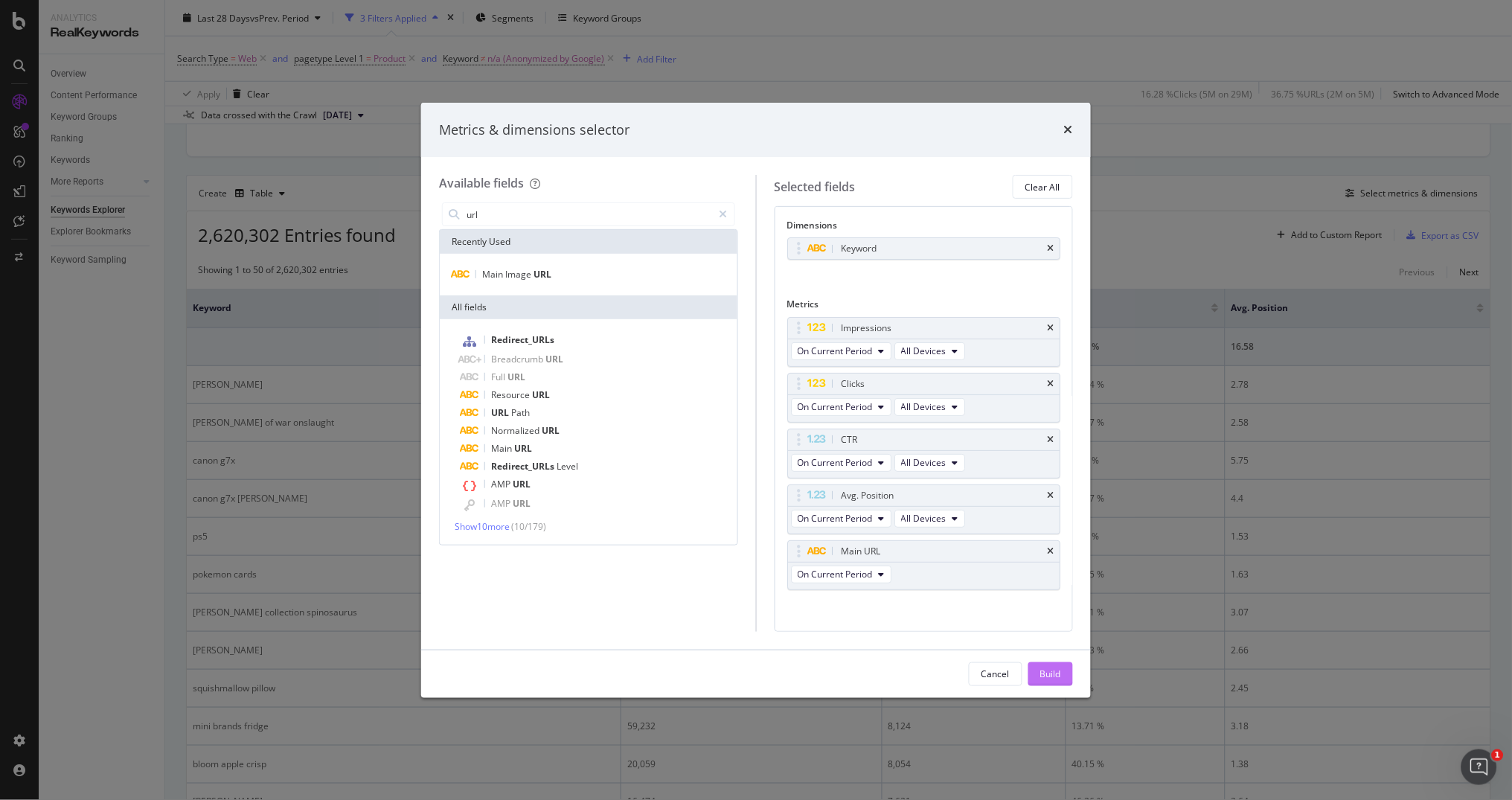
click at [1040, 669] on div "Build" at bounding box center [1050, 673] width 21 height 12
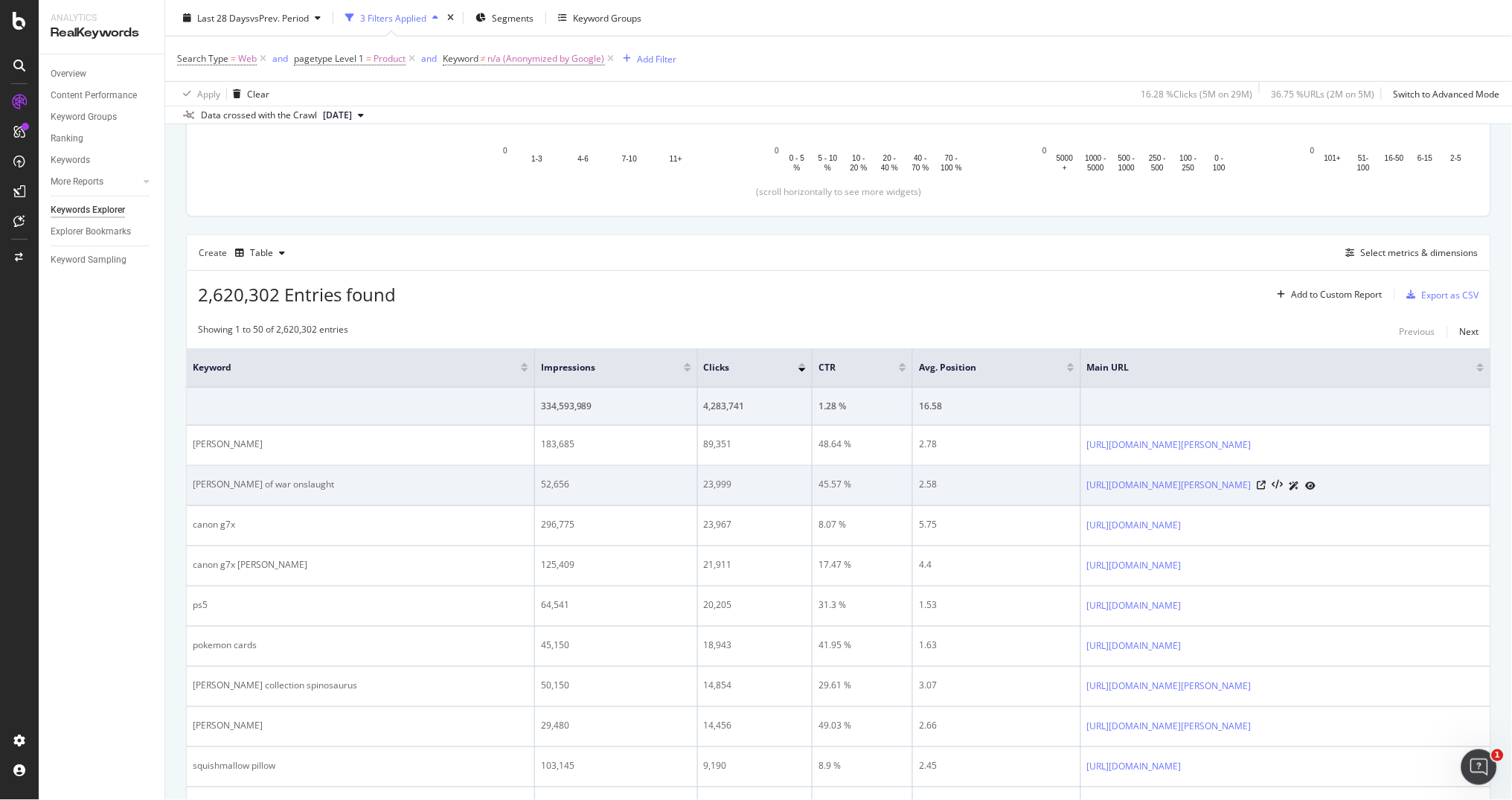
scroll to position [345, 0]
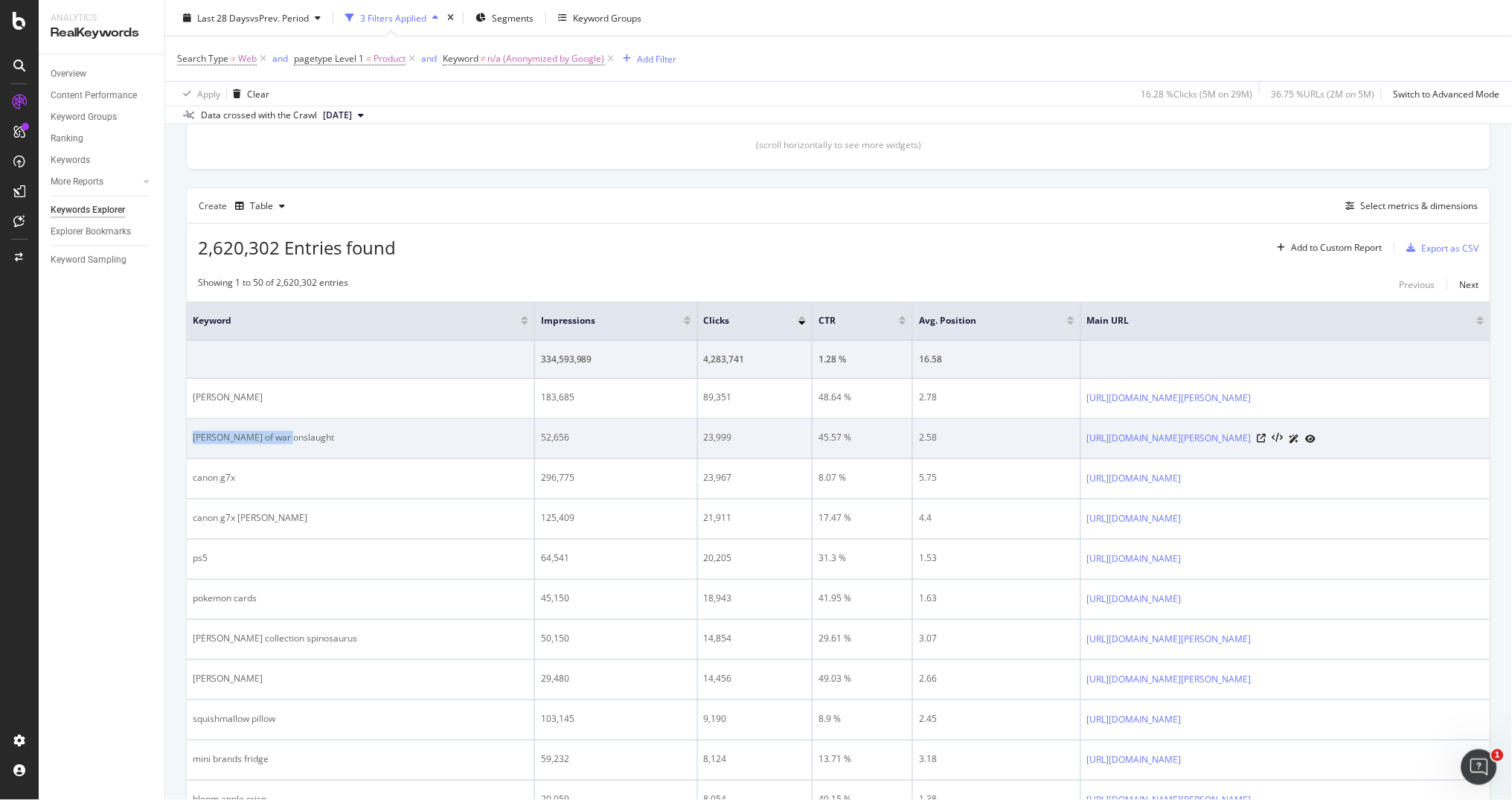
drag, startPoint x: 310, startPoint y: 435, endPoint x: 192, endPoint y: 438, distance: 118.0
click at [193, 438] on div "[PERSON_NAME] of war onslaught" at bounding box center [360, 438] width 336 height 13
copy div "[PERSON_NAME] of war onslaught"
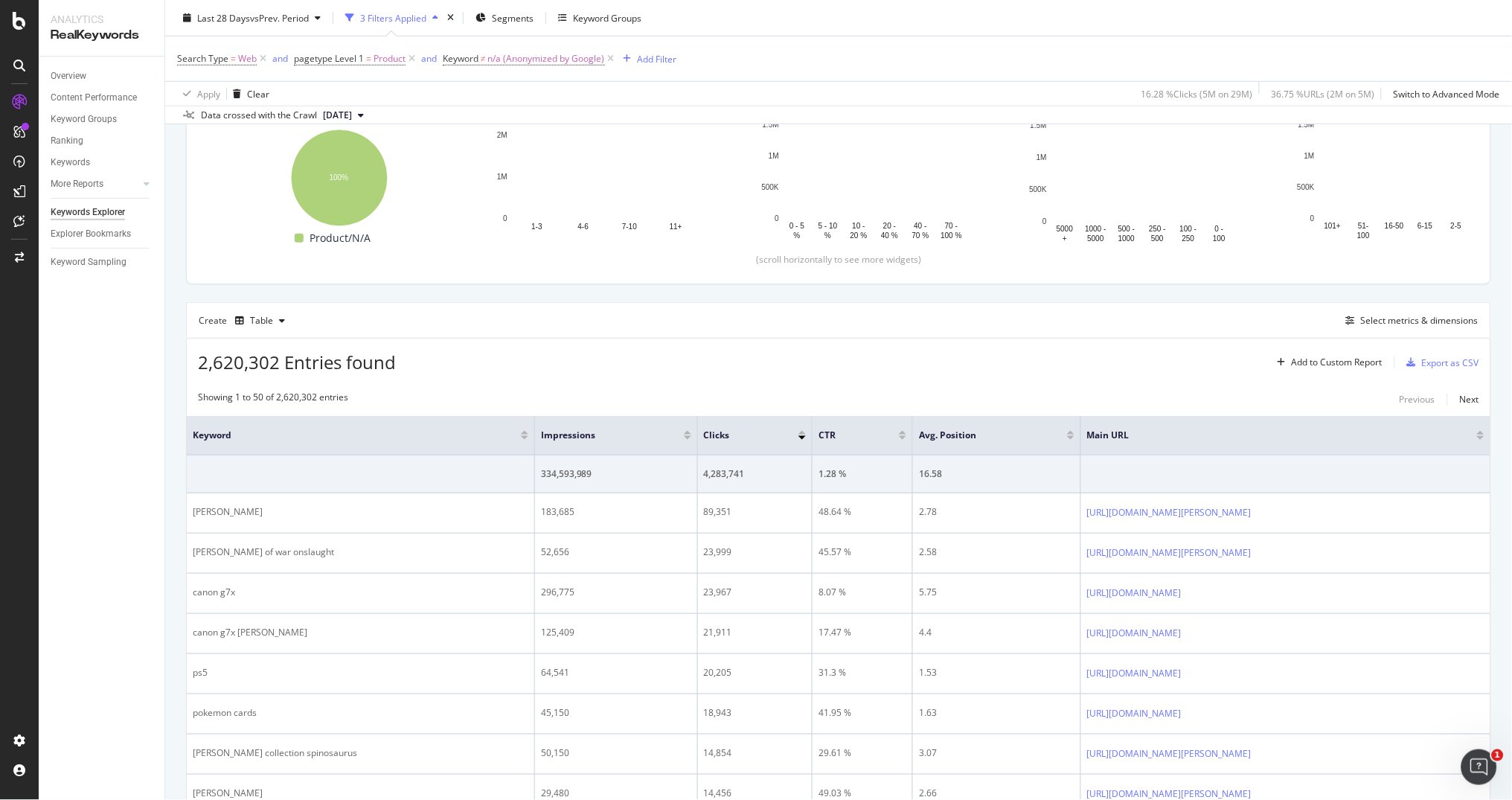
scroll to position [238, 0]
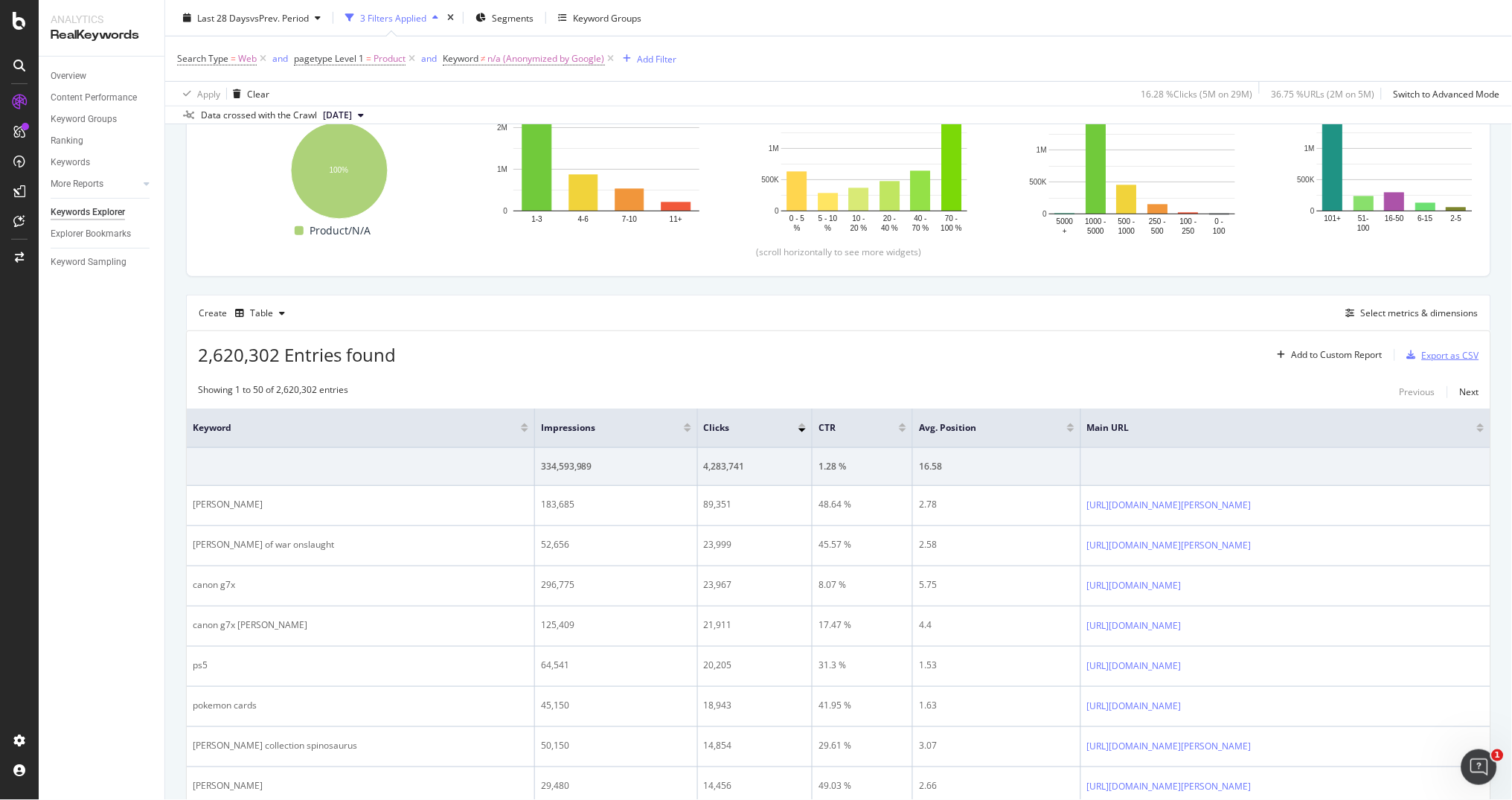
click at [1459, 359] on div "Export as CSV" at bounding box center [1450, 355] width 58 height 12
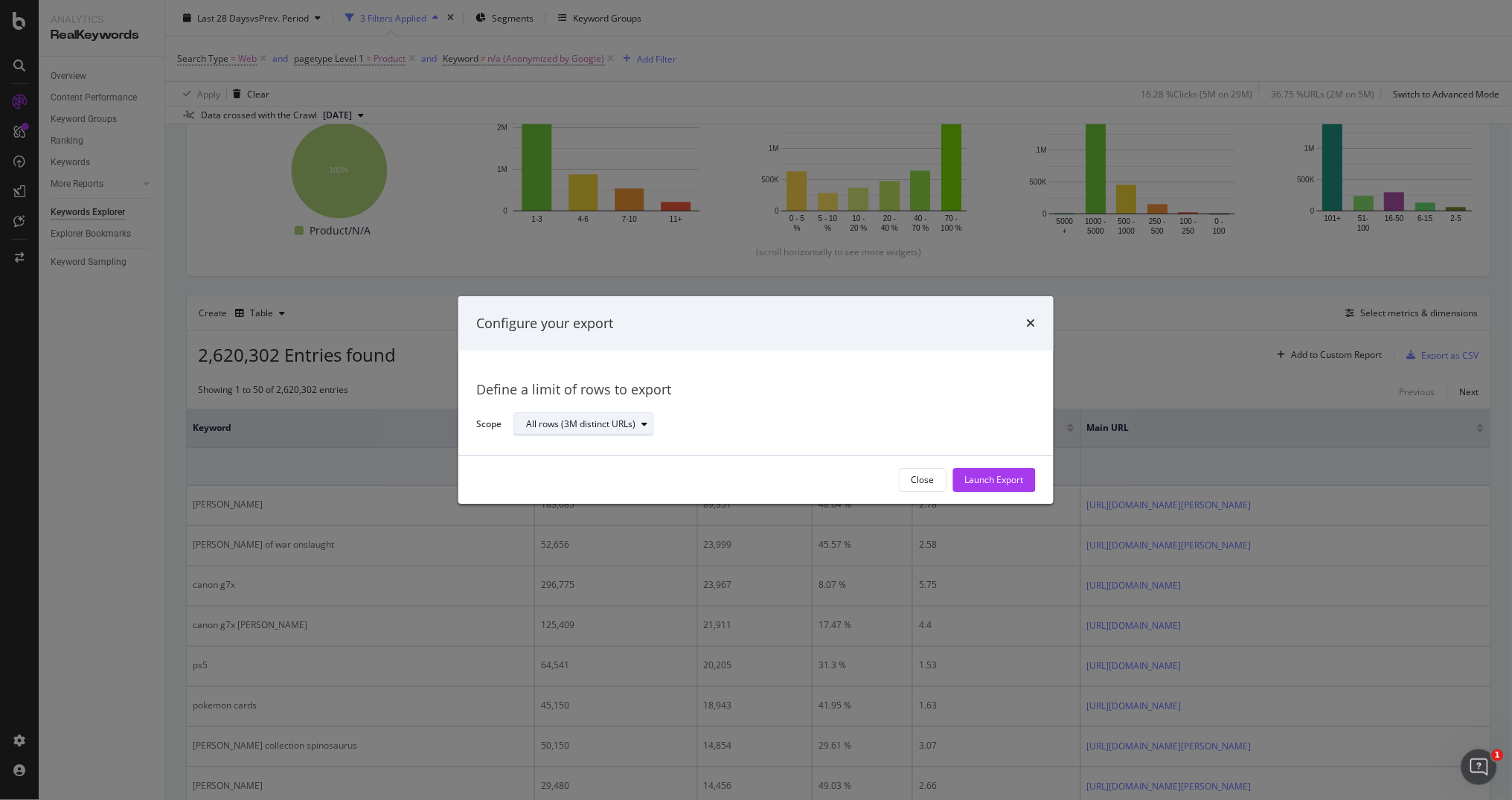
click at [588, 423] on div "All rows (3M distinct URLs)" at bounding box center [580, 425] width 109 height 9
click at [563, 462] on div "All rows (3M distinct URLs) Define a limit" at bounding box center [592, 462] width 142 height 43
click at [559, 469] on div "Define a limit" at bounding box center [560, 473] width 55 height 12
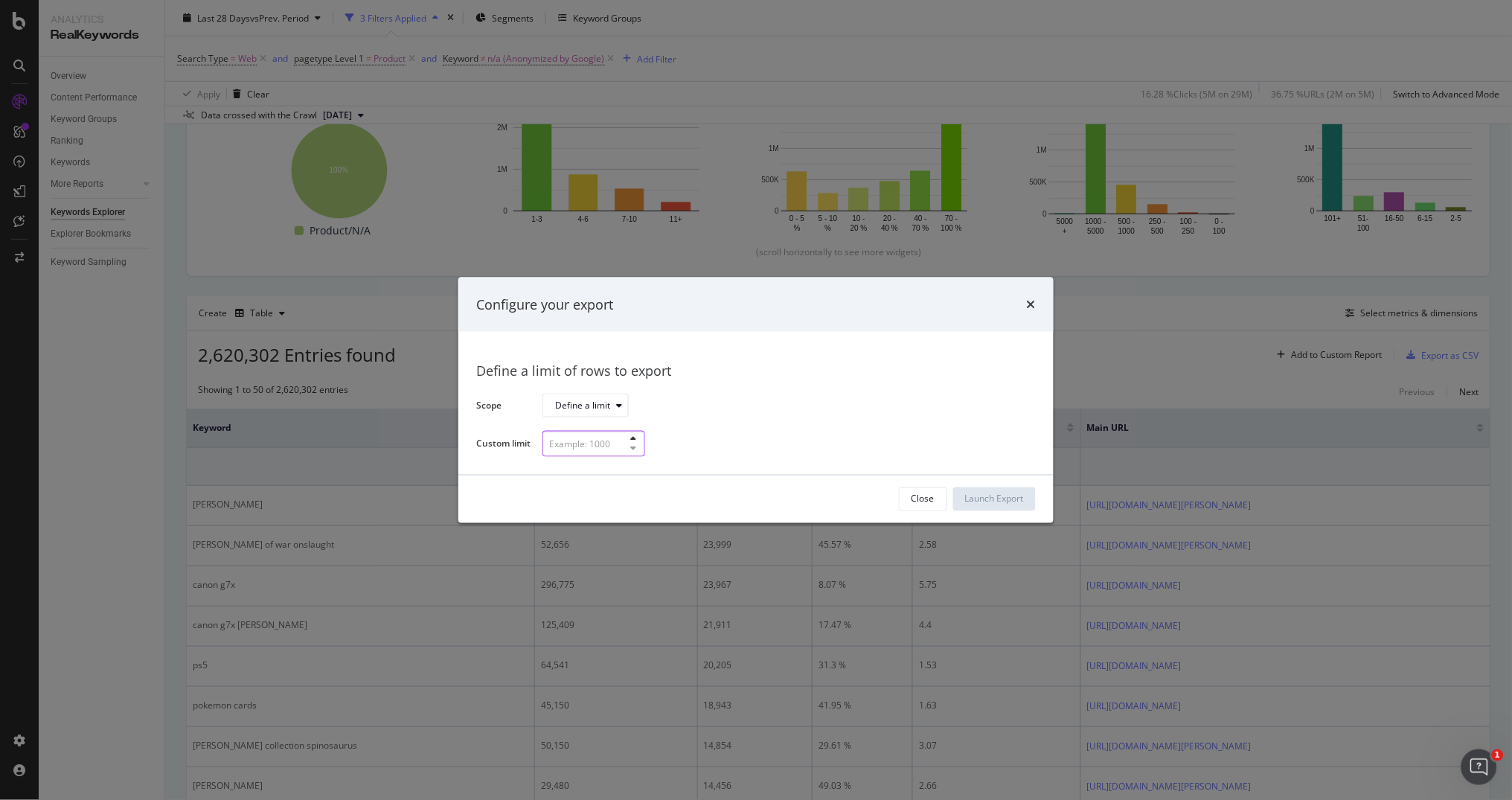
click at [573, 439] on input "modal" at bounding box center [593, 443] width 103 height 26
type input "5000"
click at [974, 498] on div "Launch Export" at bounding box center [994, 498] width 59 height 12
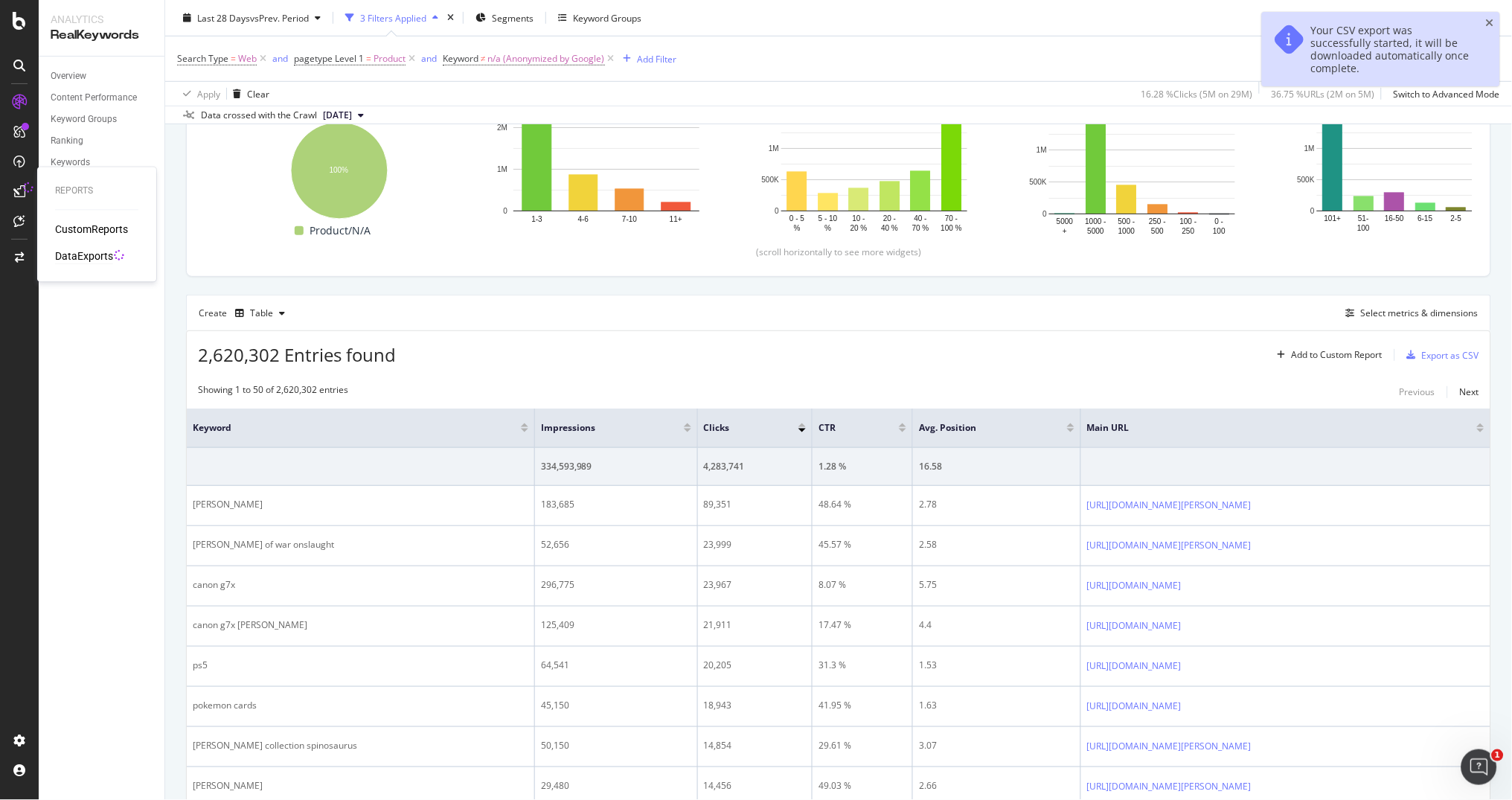
click at [76, 258] on div "DataExports" at bounding box center [84, 257] width 58 height 15
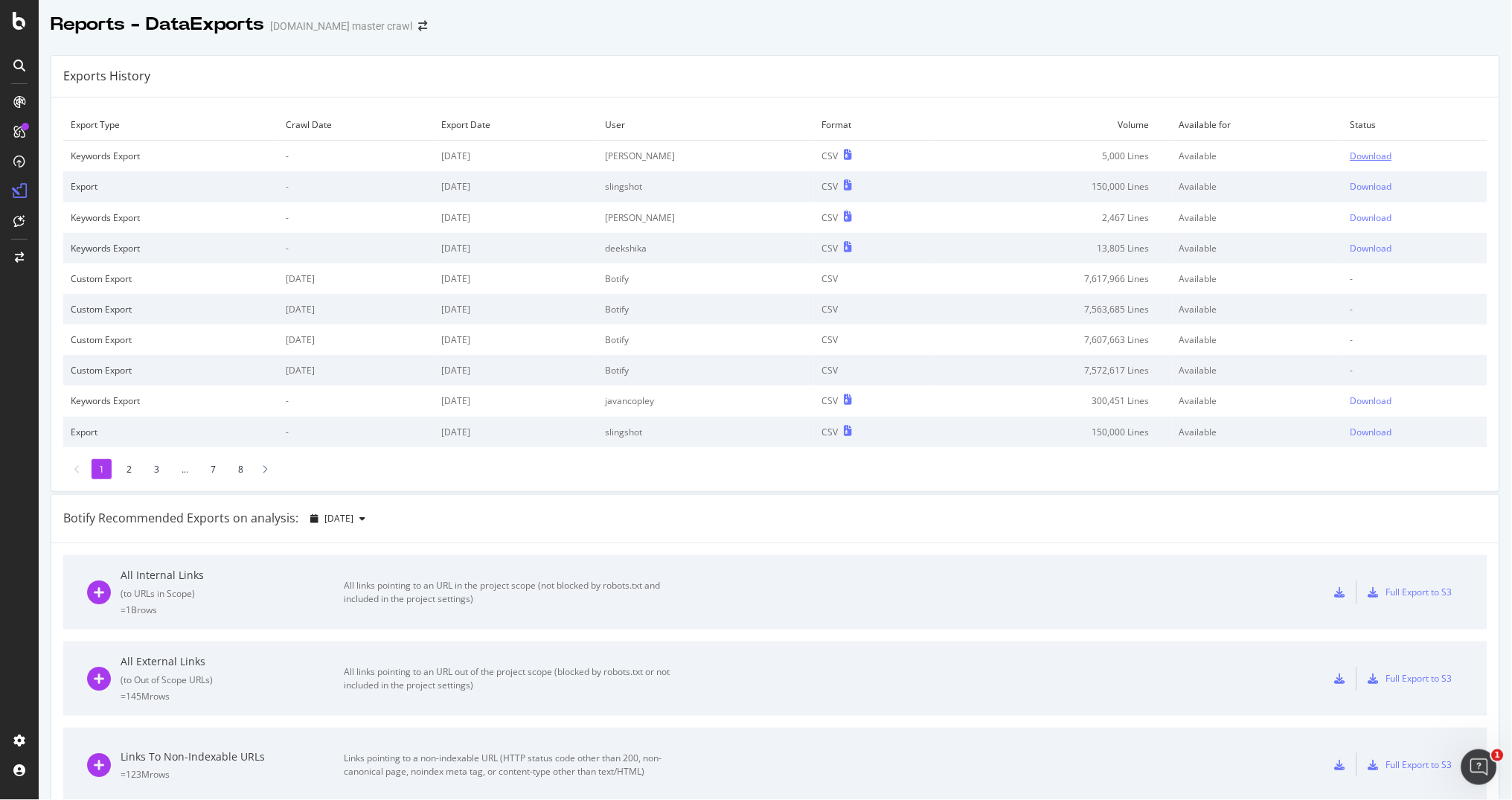
click at [1382, 160] on div "Download" at bounding box center [1372, 155] width 42 height 12
